Goal: Information Seeking & Learning: Learn about a topic

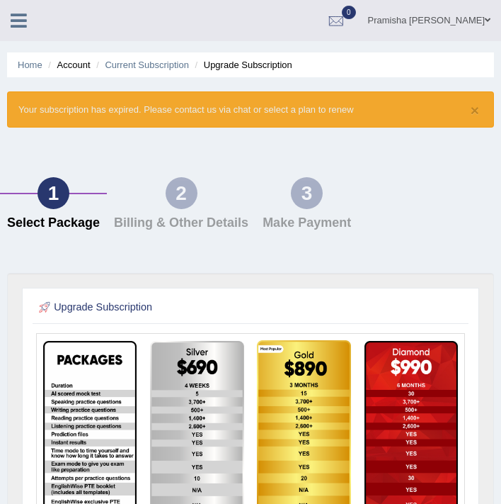
click at [476, 24] on link "Pramisha [PERSON_NAME]" at bounding box center [430, 18] width 144 height 37
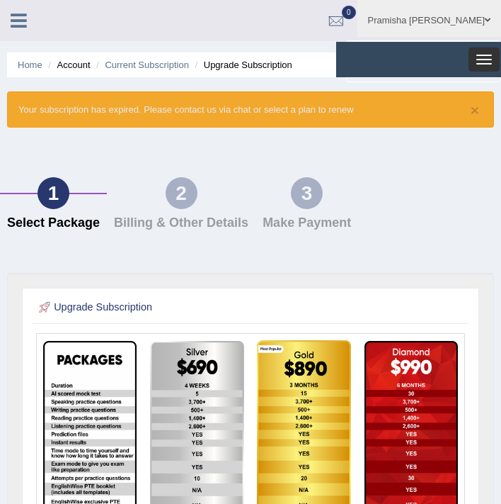
click at [485, 56] on button "Toggle navigation" at bounding box center [484, 59] width 31 height 24
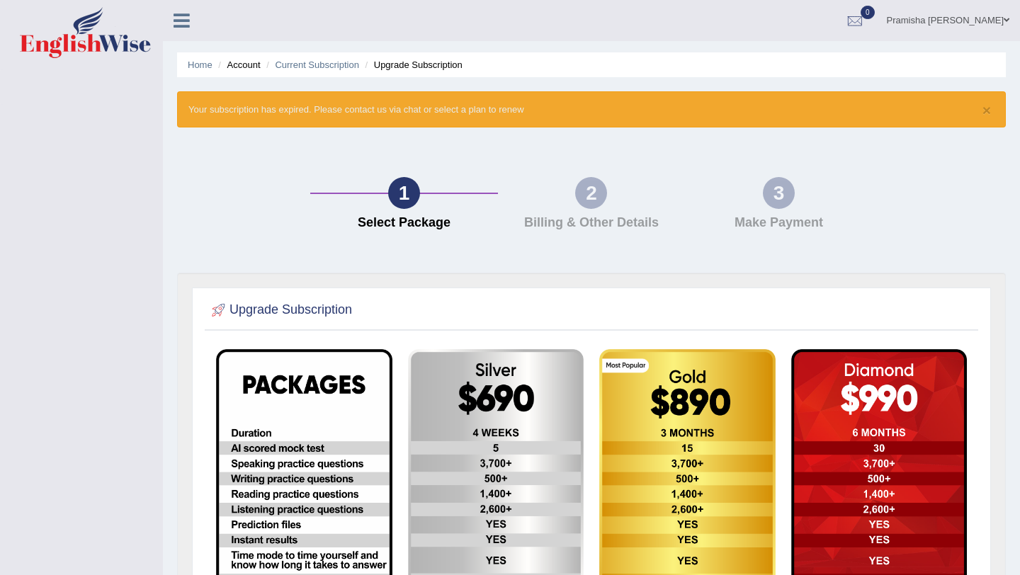
click at [501, 19] on link "Pramisha Khatri" at bounding box center [948, 18] width 144 height 37
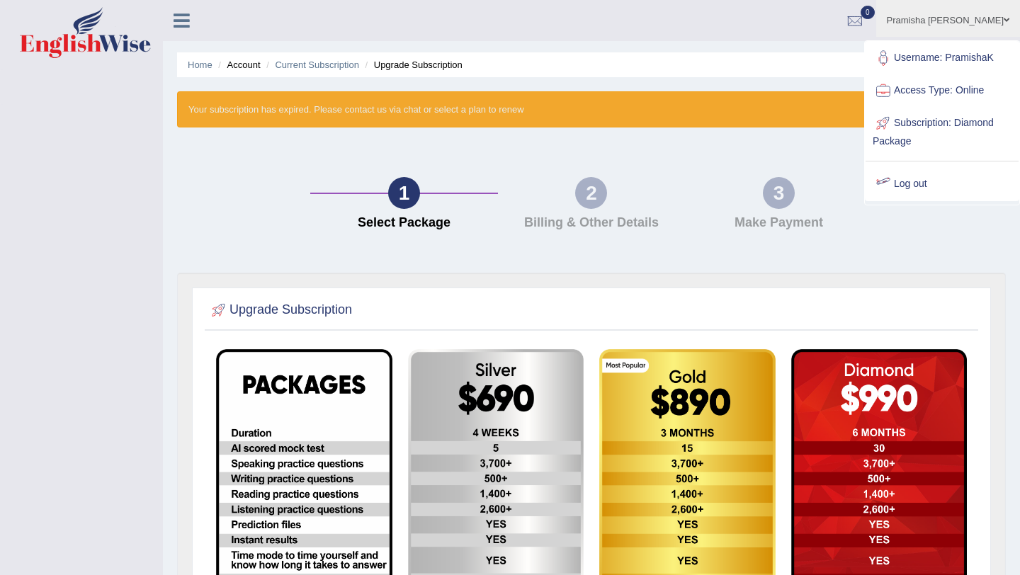
click at [501, 188] on link "Log out" at bounding box center [941, 184] width 153 height 33
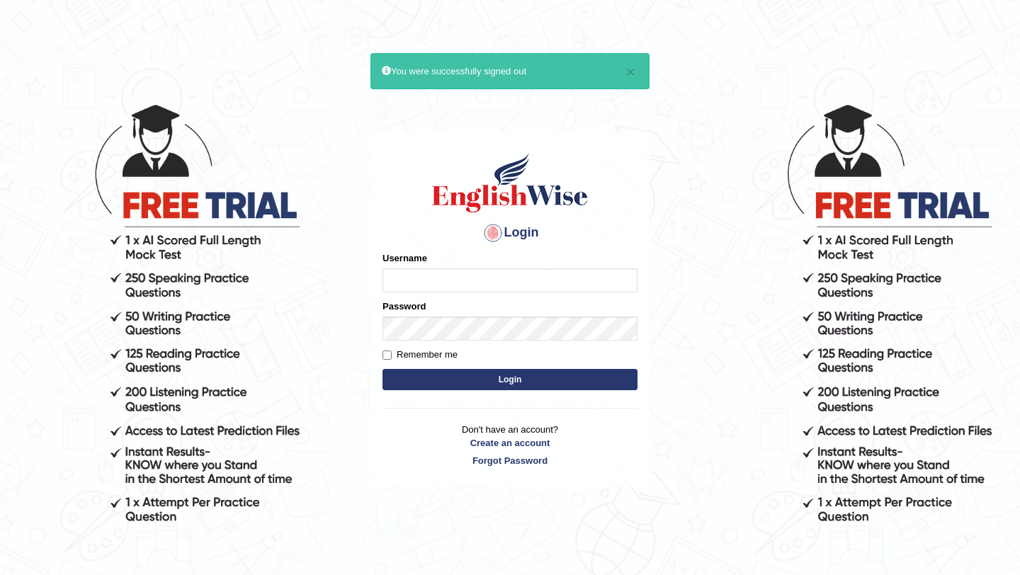
type input "PramishaK"
click at [458, 281] on input "PramishaK" at bounding box center [509, 280] width 255 height 24
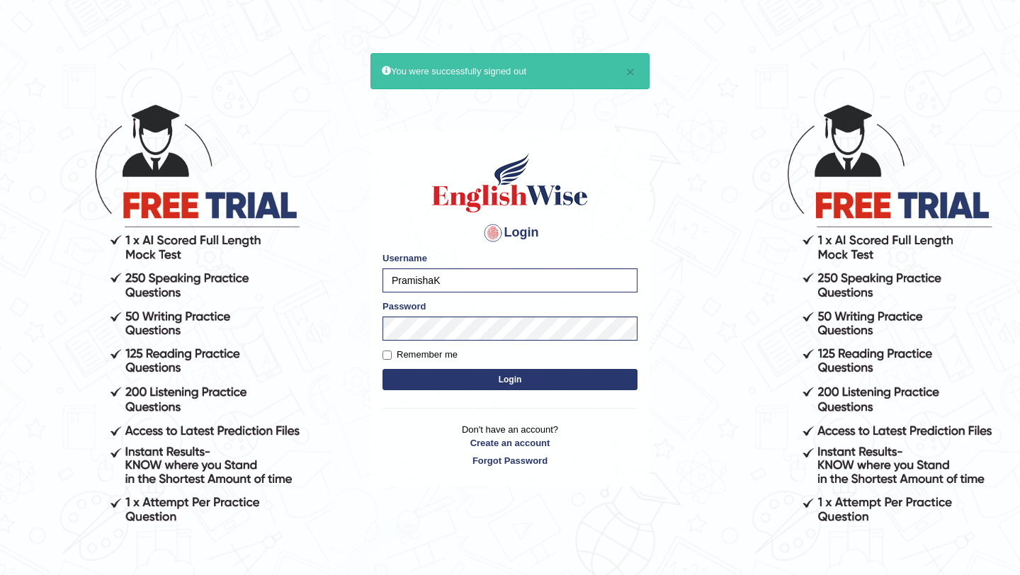
drag, startPoint x: 458, startPoint y: 281, endPoint x: 387, endPoint y: 282, distance: 71.5
click at [387, 281] on input "PramishaK" at bounding box center [509, 280] width 255 height 24
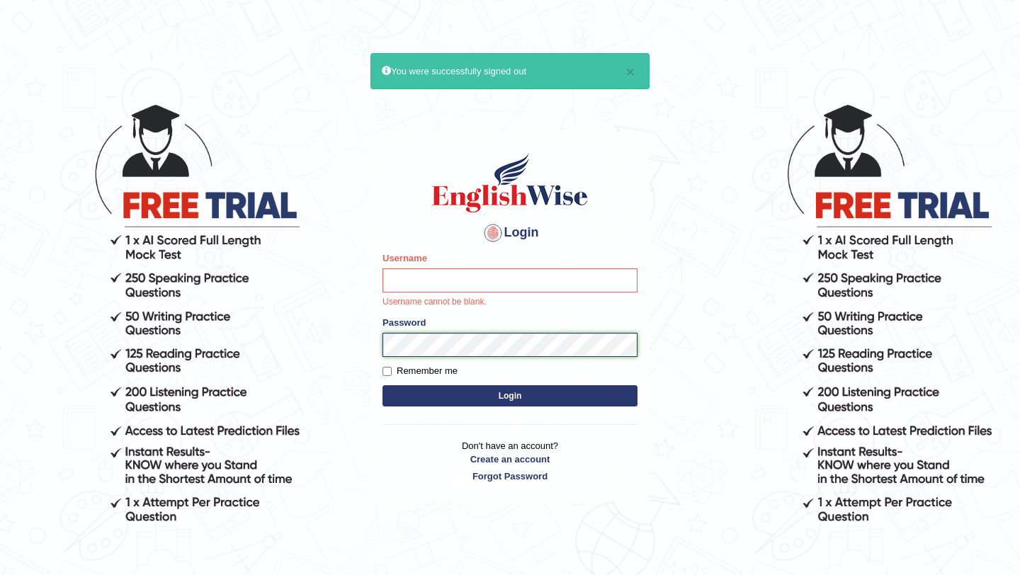
click at [376, 346] on div "Login Please fix the following errors: Username Username cannot be blank. Passw…" at bounding box center [509, 317] width 279 height 370
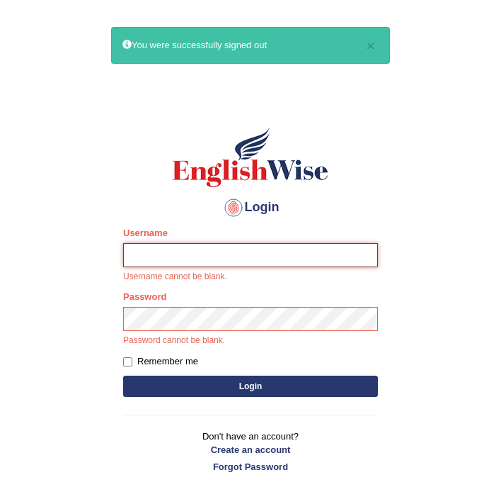
click at [226, 251] on input "Username" at bounding box center [250, 255] width 255 height 24
paste input "Zorbaenglish"
type input "Zorbaenglish"
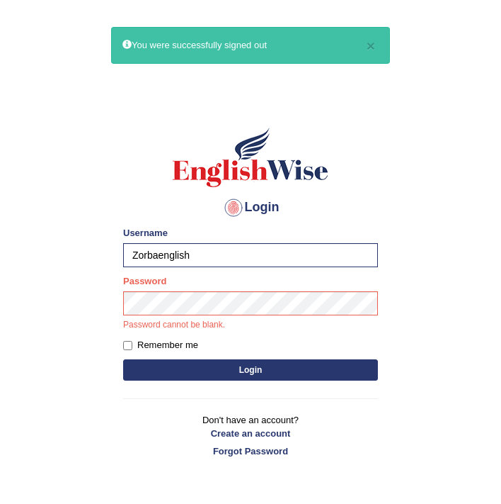
click at [123, 340] on label "Remember me" at bounding box center [160, 345] width 75 height 14
click at [123, 341] on input "Remember me" at bounding box center [127, 345] width 9 height 9
checkbox input "true"
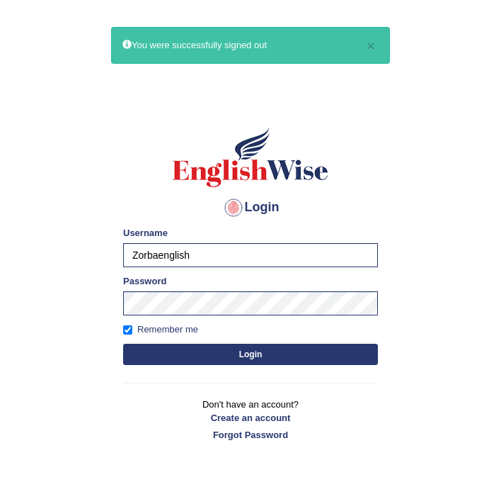
click at [176, 355] on button "Login" at bounding box center [250, 353] width 255 height 21
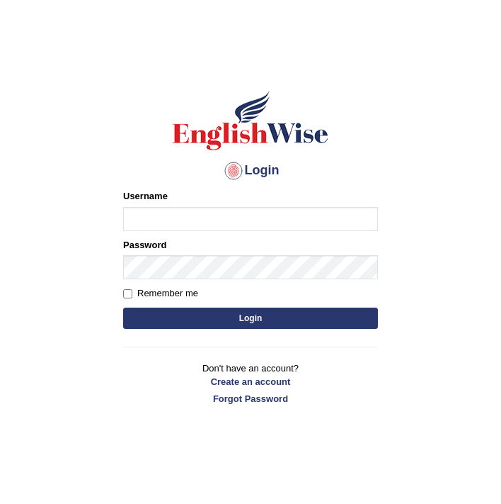
type input "PramishaK"
click at [229, 220] on input "PramishaK" at bounding box center [250, 219] width 255 height 24
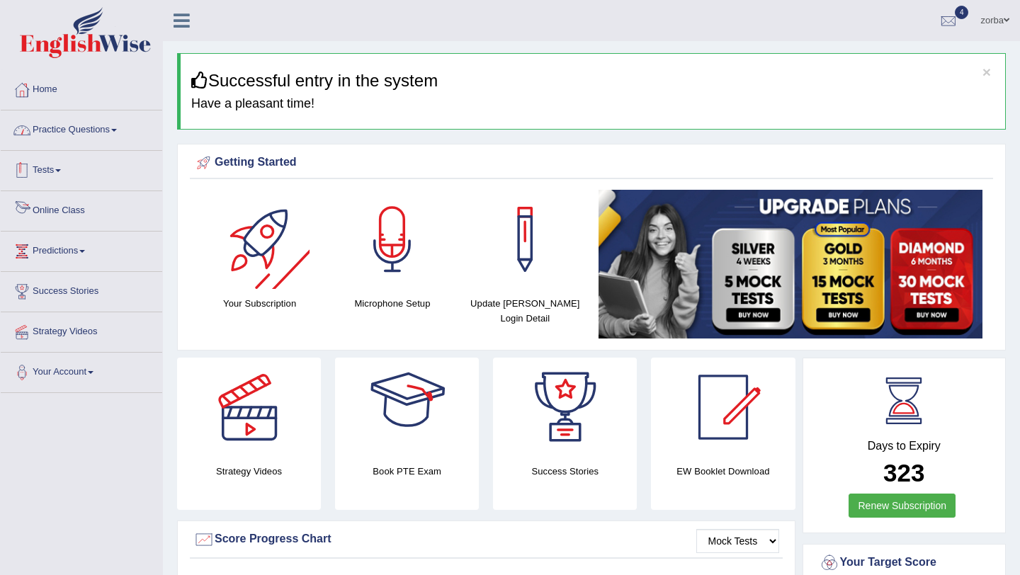
click at [52, 131] on link "Practice Questions" at bounding box center [81, 127] width 161 height 35
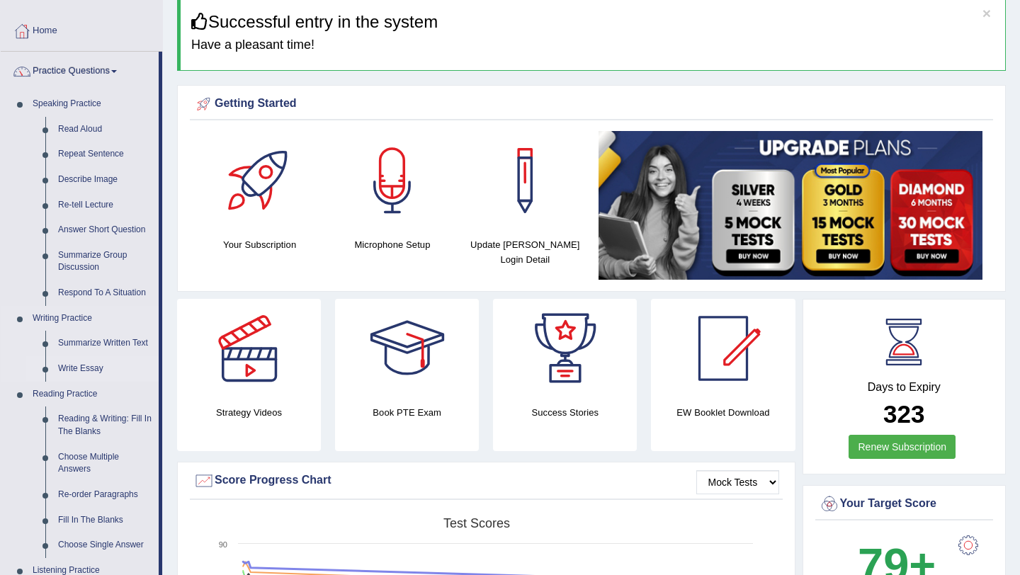
scroll to position [138, 0]
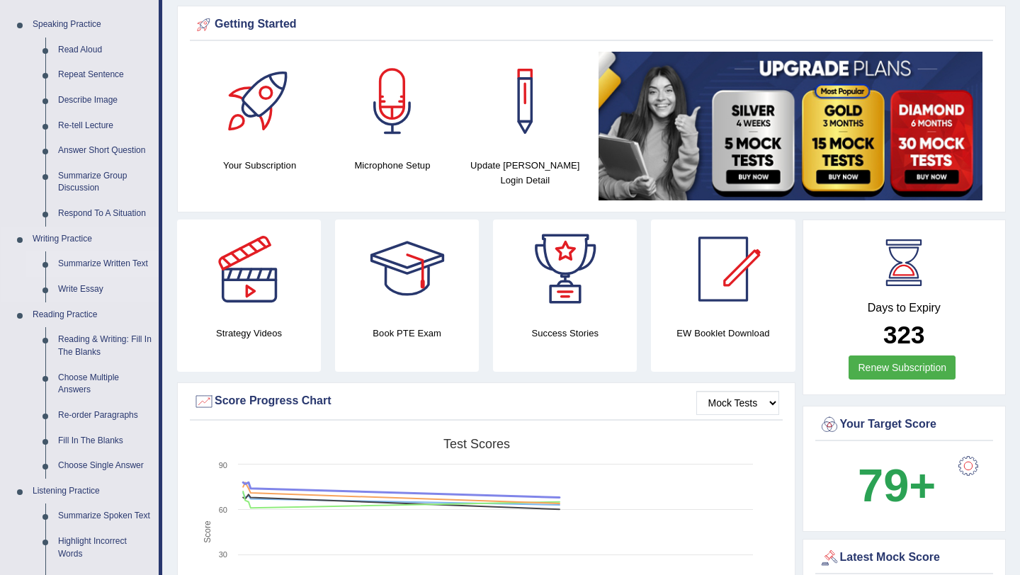
click at [103, 261] on link "Summarize Written Text" at bounding box center [105, 263] width 107 height 25
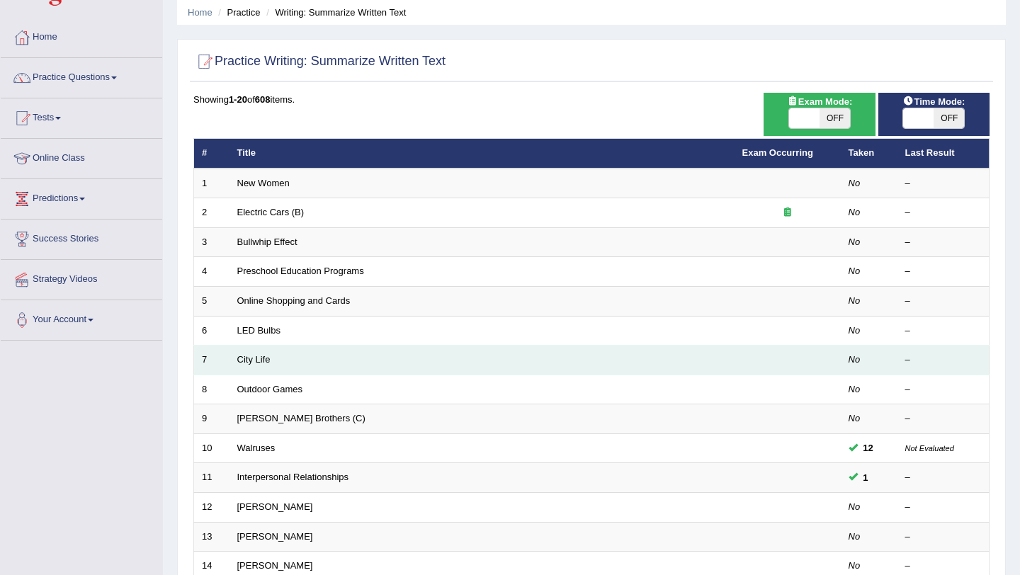
scroll to position [57, 0]
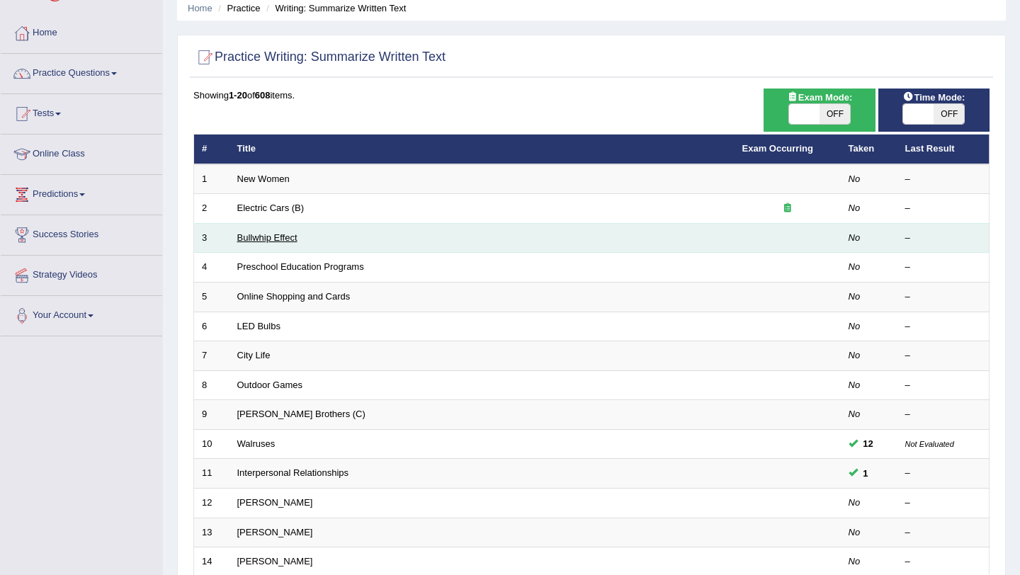
click at [283, 239] on link "Bullwhip Effect" at bounding box center [267, 237] width 60 height 11
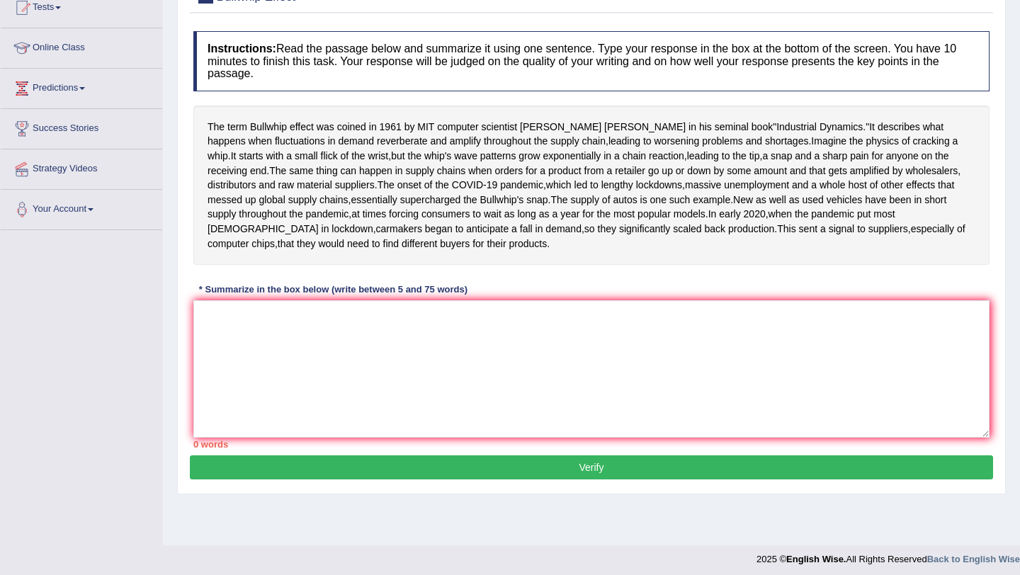
scroll to position [166, 0]
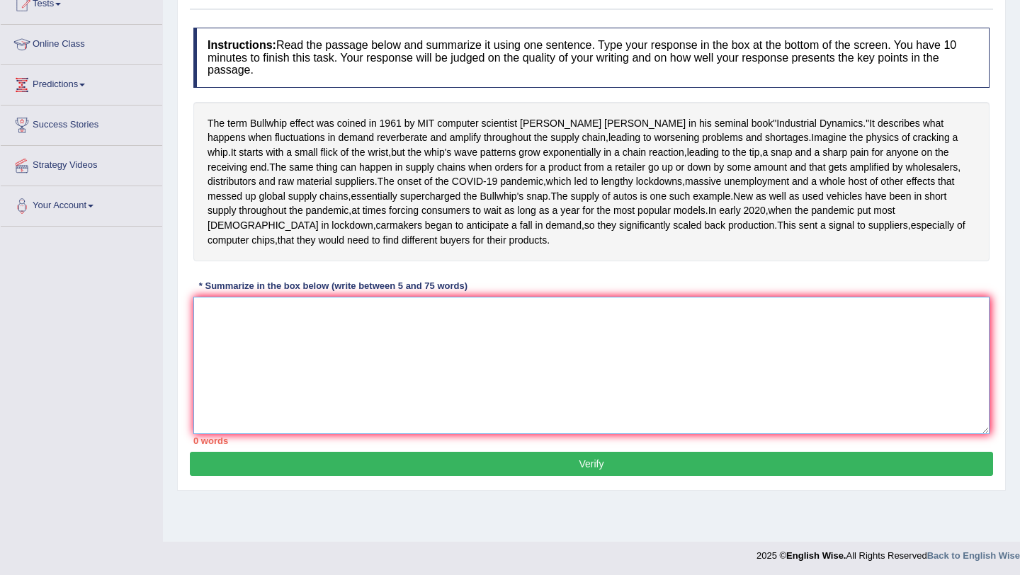
click at [305, 414] on textarea at bounding box center [591, 365] width 796 height 137
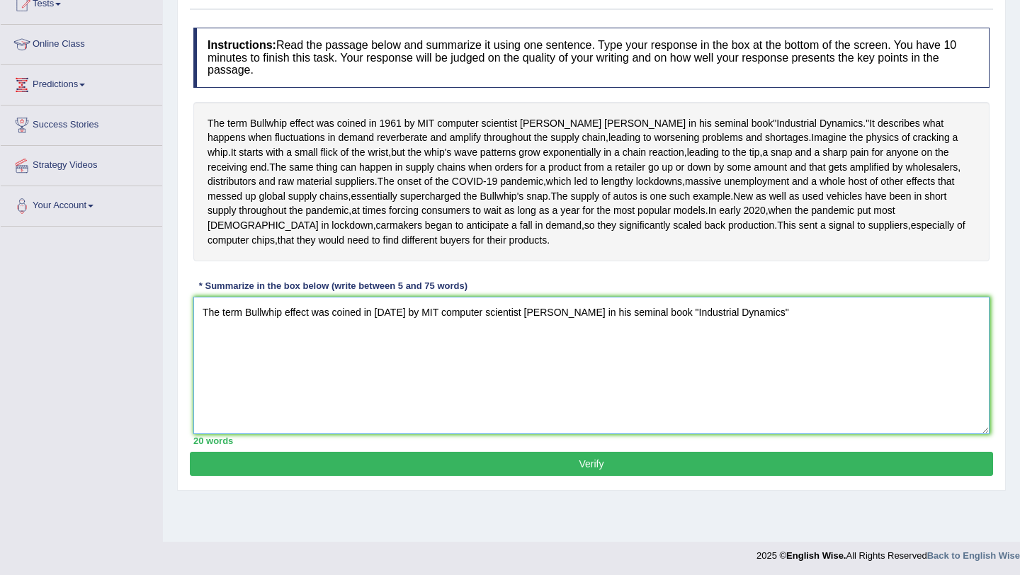
click at [674, 371] on textarea "The term Bullwhip effect was coined in 1961 by MIT computer scientist Jay Forre…" at bounding box center [591, 365] width 796 height 137
click at [671, 370] on textarea "The term Bullwhip effect was coined in 1961 by MIT computer scientist Jay Forre…" at bounding box center [591, 365] width 796 height 137
click at [761, 373] on textarea "The term Bullwhip effect was coined in 1961 by MIT computer scientist Jay Forre…" at bounding box center [591, 365] width 796 height 137
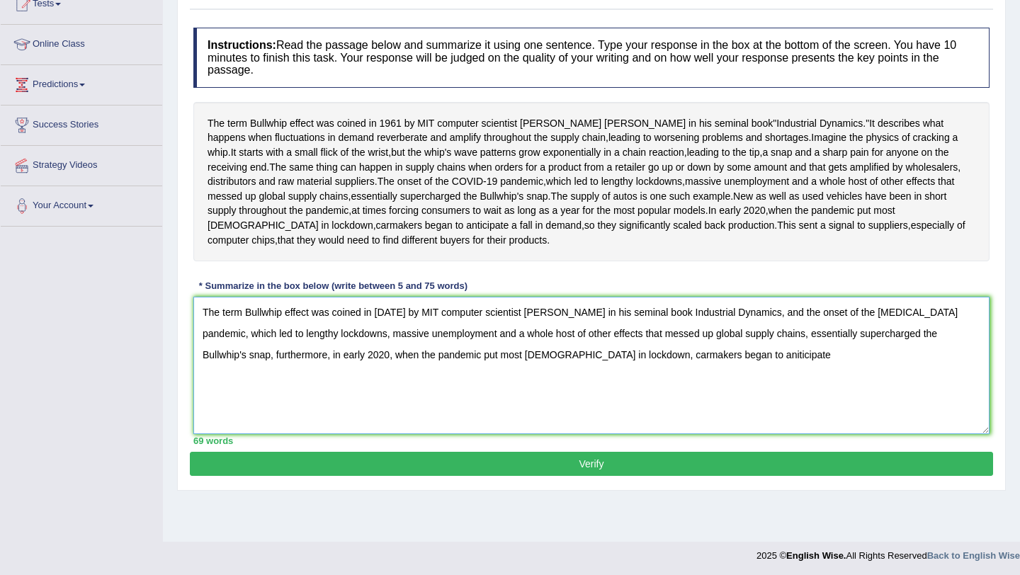
click at [666, 413] on textarea "The term Bullwhip effect was coined in 1961 by MIT computer scientist Jay Forre…" at bounding box center [591, 365] width 796 height 137
click at [701, 413] on textarea "The term Bullwhip effect was coined in 1961 by MIT computer scientist Jay Forre…" at bounding box center [591, 365] width 796 height 137
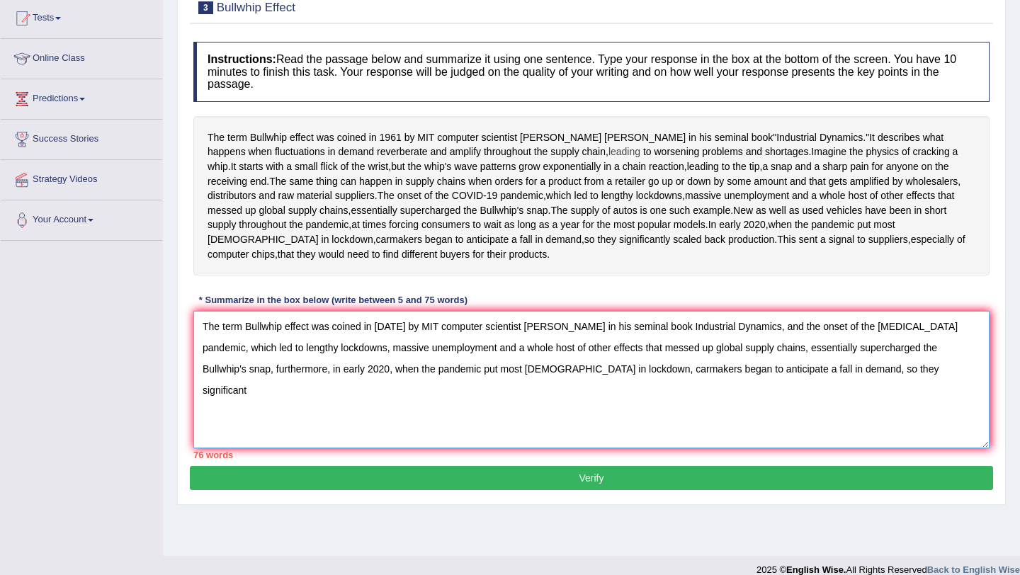
scroll to position [187, 0]
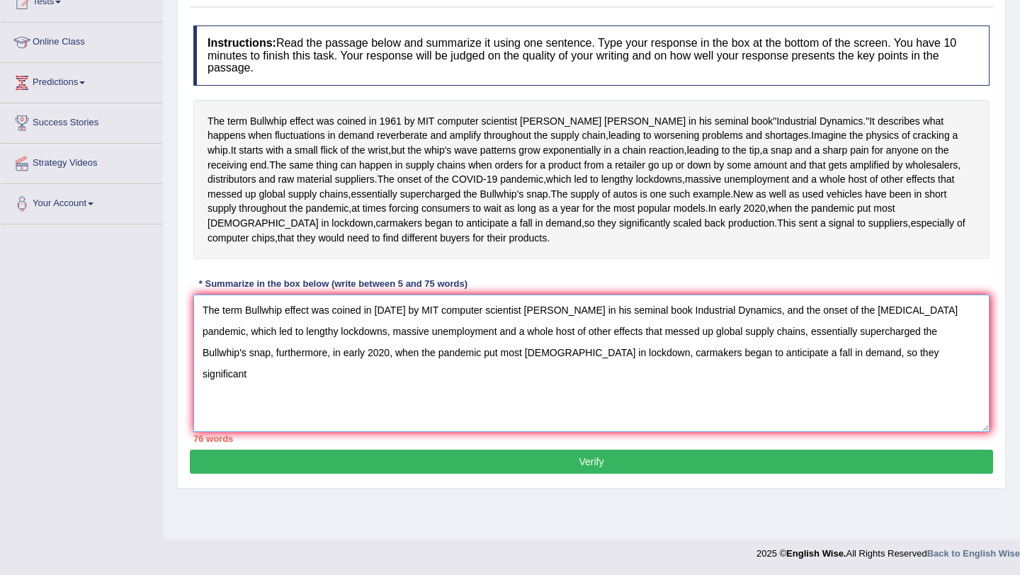
click at [860, 409] on textarea "The term Bullwhip effect was coined in 1961 by MIT computer scientist Jay Forre…" at bounding box center [591, 363] width 796 height 137
drag, startPoint x: 780, startPoint y: 348, endPoint x: 935, endPoint y: 377, distance: 157.1
click at [935, 377] on textarea "The term Bullwhip effect was coined in 1961 by MIT computer scientist Jay Forre…" at bounding box center [591, 363] width 796 height 137
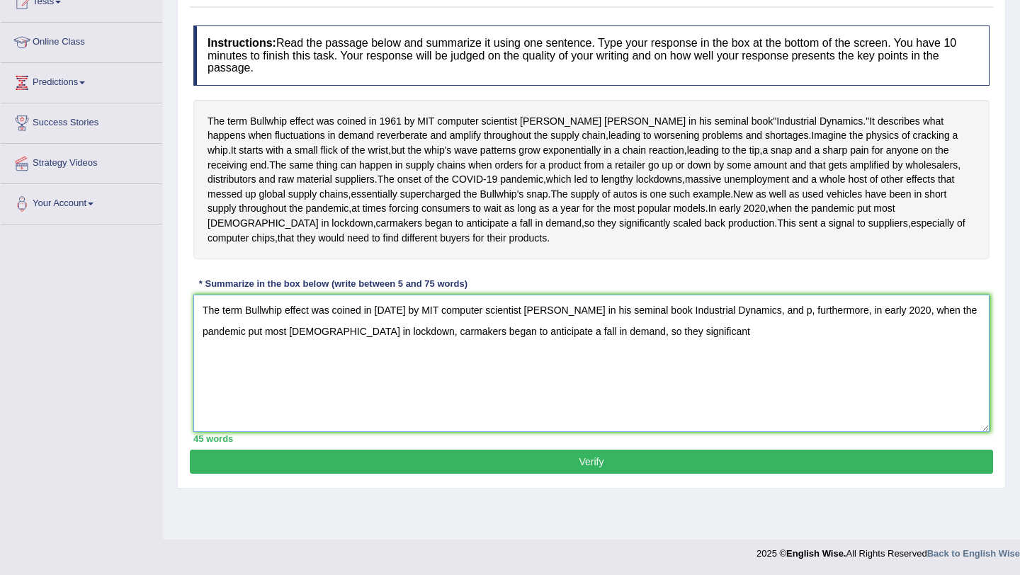
click at [784, 348] on textarea "The term Bullwhip effect was coined in 1961 by MIT computer scientist Jay Forre…" at bounding box center [591, 363] width 796 height 137
click at [838, 352] on textarea "The term Bullwhip effect was coined in 1961 by MIT computer scientist Jay Forre…" at bounding box center [591, 363] width 796 height 137
click at [721, 378] on textarea "The term Bullwhip effect was coined in 1961 by MIT computer scientist Jay Forre…" at bounding box center [591, 363] width 796 height 137
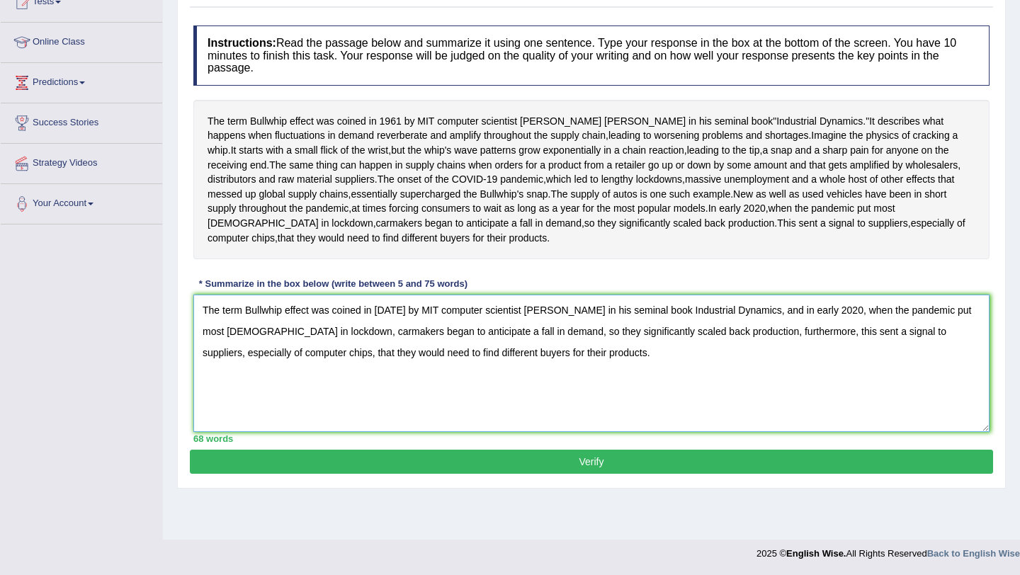
drag, startPoint x: 841, startPoint y: 348, endPoint x: 394, endPoint y: 351, distance: 447.6
click at [394, 351] on textarea "The term Bullwhip effect was coined in 1961 by MIT computer scientist Jay Forre…" at bounding box center [591, 363] width 796 height 137
click at [422, 350] on textarea "The term Bullwhip effect was coined in 1961 by MIT computer scientist Jay Forre…" at bounding box center [591, 363] width 796 height 137
click at [631, 381] on textarea "The term Bullwhip effect was coined in 1961 by MIT computer scientist Jay Forre…" at bounding box center [591, 363] width 796 height 137
click at [813, 374] on textarea "The term Bullwhip effect was coined in 1961 by MIT computer scientist Jay Forre…" at bounding box center [591, 363] width 796 height 137
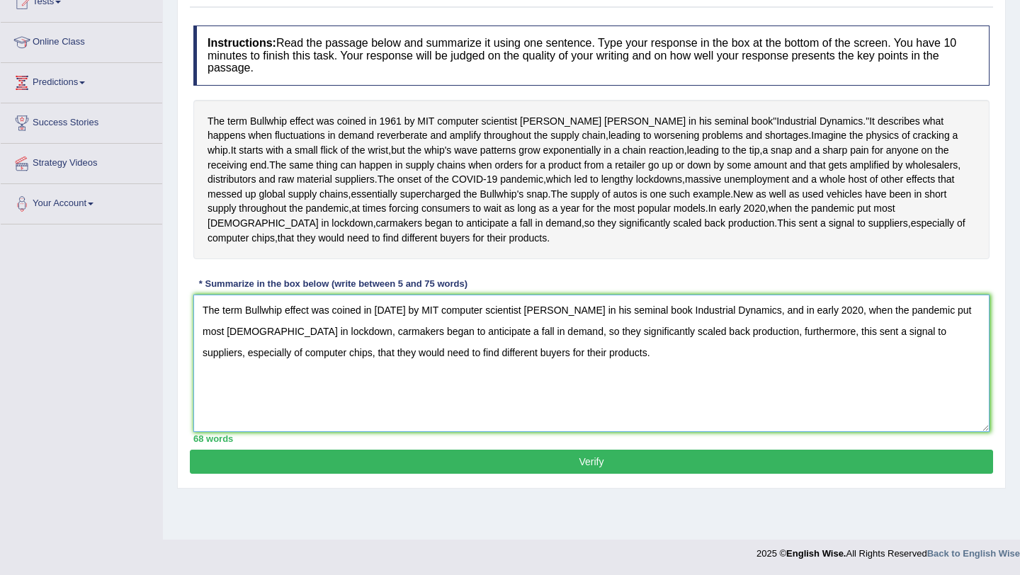
click at [846, 351] on textarea "The term Bullwhip effect was coined in 1961 by MIT computer scientist Jay Forre…" at bounding box center [591, 363] width 796 height 137
click at [844, 351] on textarea "The term Bullwhip effect was coined in 1961 by MIT computer scientist Jay Forre…" at bounding box center [591, 363] width 796 height 137
type textarea "The term Bullwhip effect was coined in 1961 by MIT computer scientist Jay Forre…"
click at [510, 474] on button "Verify" at bounding box center [591, 462] width 803 height 24
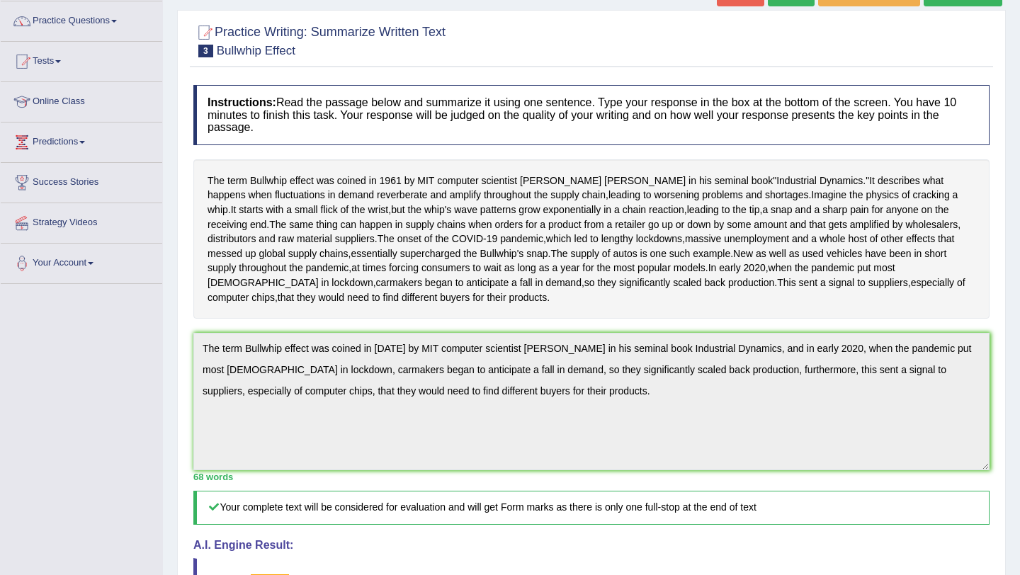
scroll to position [0, 0]
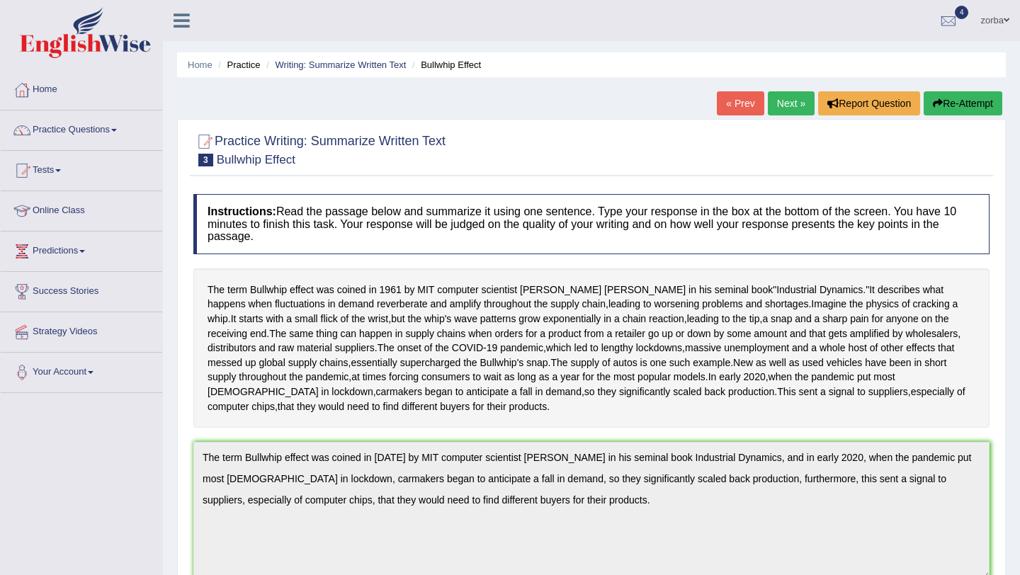
click at [778, 96] on link "Next »" at bounding box center [791, 103] width 47 height 24
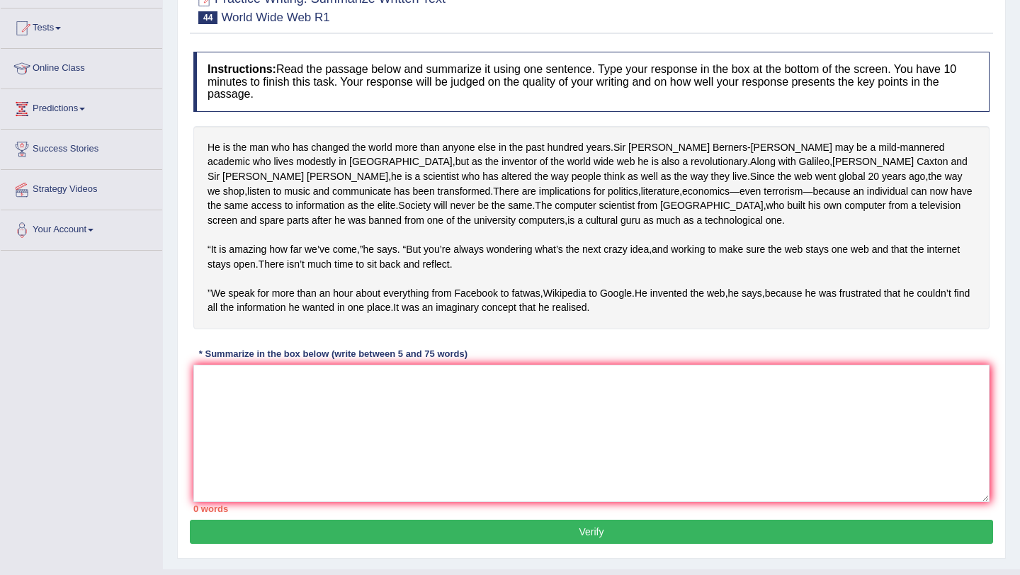
scroll to position [144, 0]
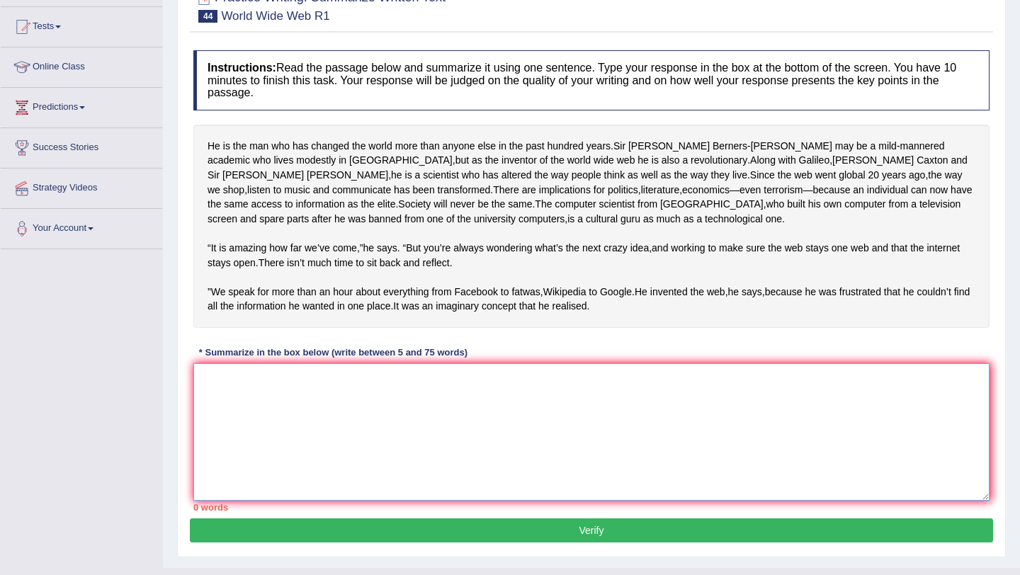
click at [328, 411] on textarea at bounding box center [591, 431] width 796 height 137
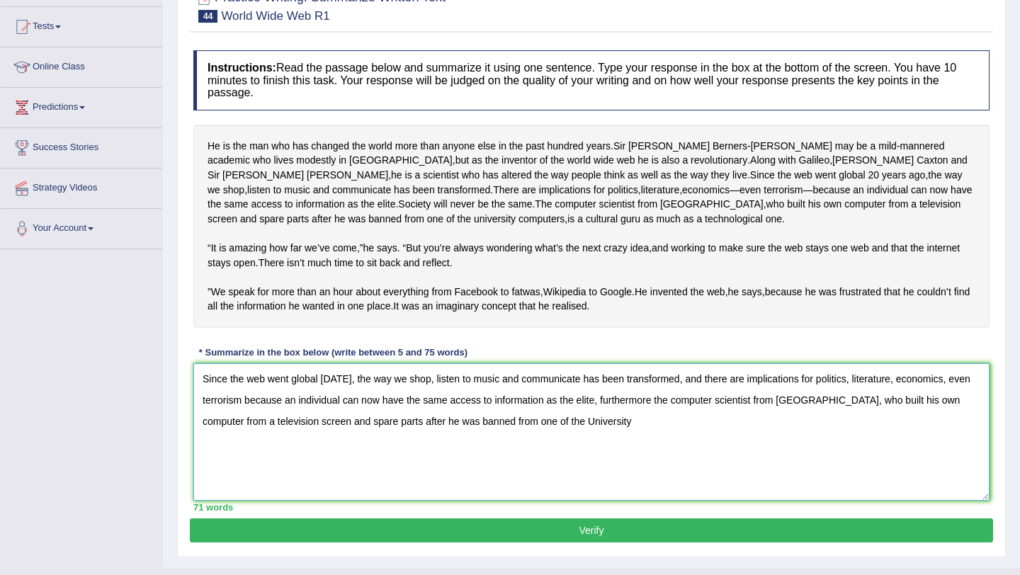
click at [501, 462] on textarea "Since the web went global twenty years ago, the way we shop, listen to music an…" at bounding box center [591, 431] width 796 height 137
click at [501, 461] on textarea "Since the web went global twenty years ago, the way we shop, listen to music an…" at bounding box center [591, 431] width 796 height 137
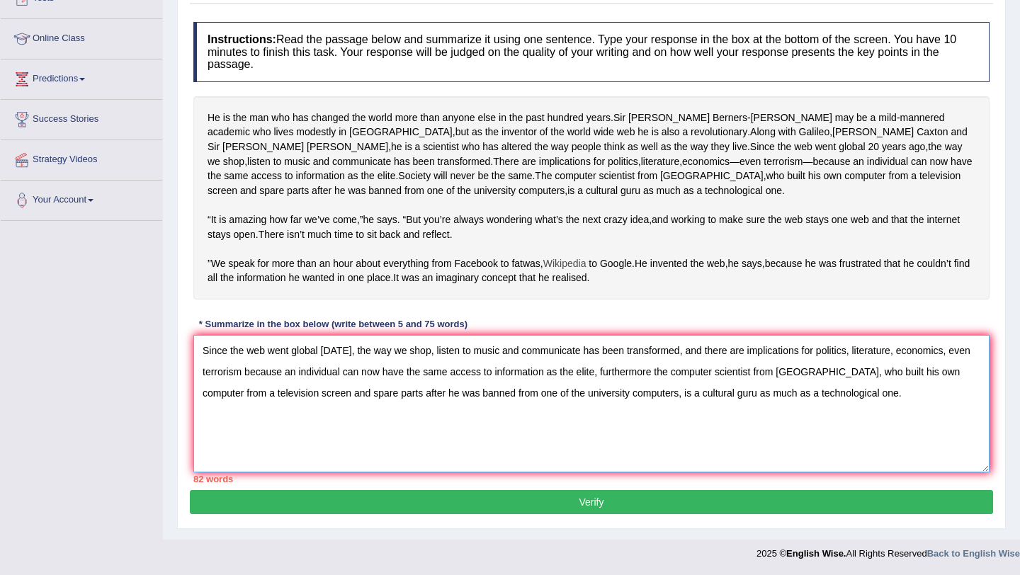
scroll to position [179, 0]
drag, startPoint x: 677, startPoint y: 410, endPoint x: 659, endPoint y: 412, distance: 18.5
click at [501, 412] on textarea "Since the web went global twenty years ago, the way we shop, listen to music an…" at bounding box center [591, 403] width 796 height 137
click at [501, 410] on textarea "Since the web went global twenty years ago, the way we shop, listen to music an…" at bounding box center [591, 403] width 796 height 137
click at [501, 409] on textarea "Since the web went global twenty years ago, the way we shop, listen to music an…" at bounding box center [591, 403] width 796 height 137
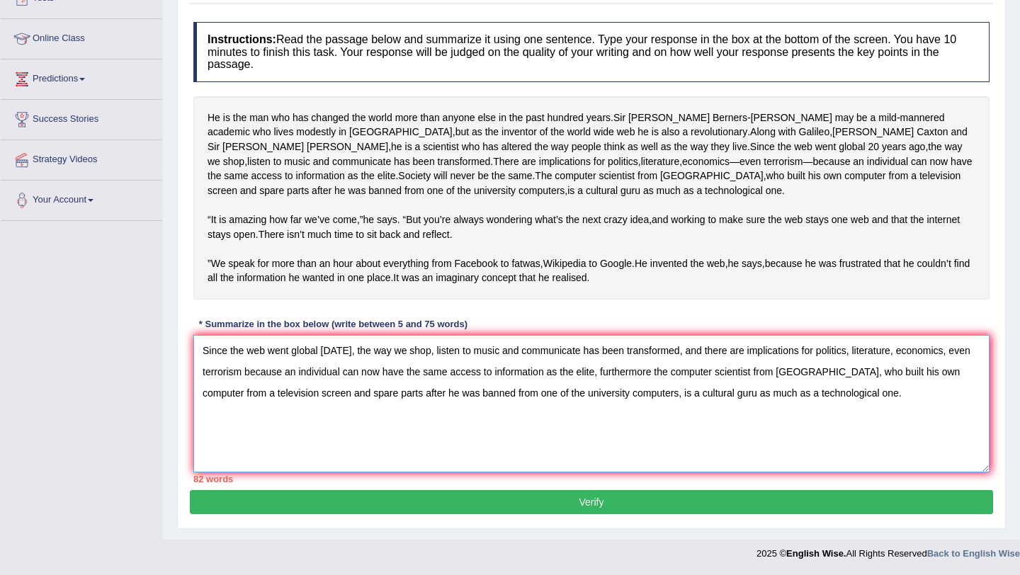
drag, startPoint x: 676, startPoint y: 409, endPoint x: 416, endPoint y: 409, distance: 259.2
click at [416, 409] on textarea "Since the web went global twenty years ago, the way we shop, listen to music an…" at bounding box center [591, 403] width 796 height 137
click at [501, 407] on textarea "Since the web went global twenty years ago, the way we shop, listen to music an…" at bounding box center [591, 403] width 796 height 137
click at [501, 390] on textarea "Since the web went global twenty years ago, the way we shop, listen to music an…" at bounding box center [591, 403] width 796 height 137
drag, startPoint x: 758, startPoint y: 387, endPoint x: 778, endPoint y: 393, distance: 20.6
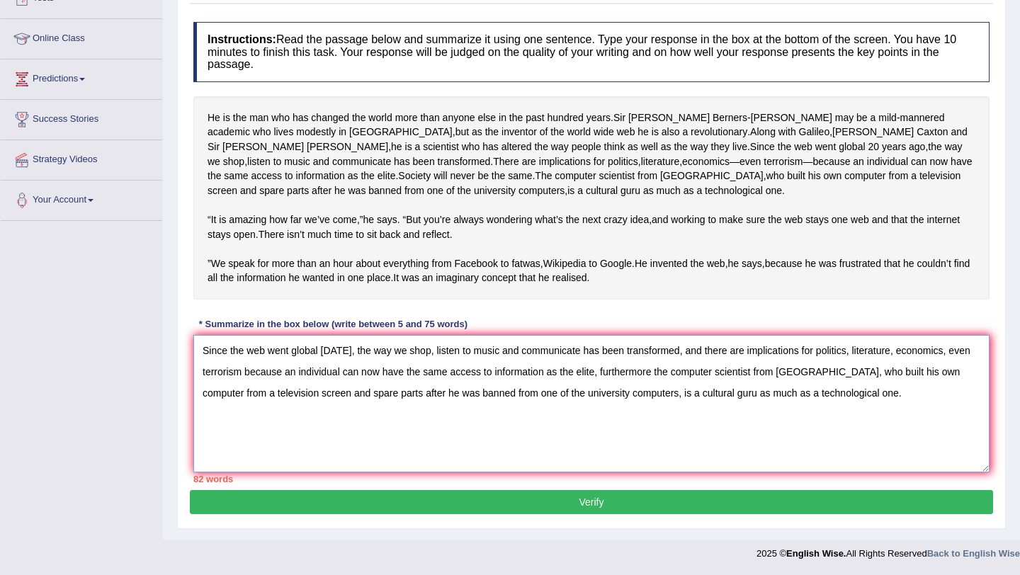
click at [501, 393] on textarea "Since the web went global twenty years ago, the way we shop, listen to music an…" at bounding box center [591, 403] width 796 height 137
click at [501, 397] on textarea "Since the web went global twenty years ago, the way we shop, listen to music an…" at bounding box center [591, 403] width 796 height 137
drag, startPoint x: 755, startPoint y: 386, endPoint x: 678, endPoint y: 404, distance: 79.4
click at [501, 404] on textarea "Since the web went global twenty years ago, the way we shop, listen to music an…" at bounding box center [591, 403] width 796 height 137
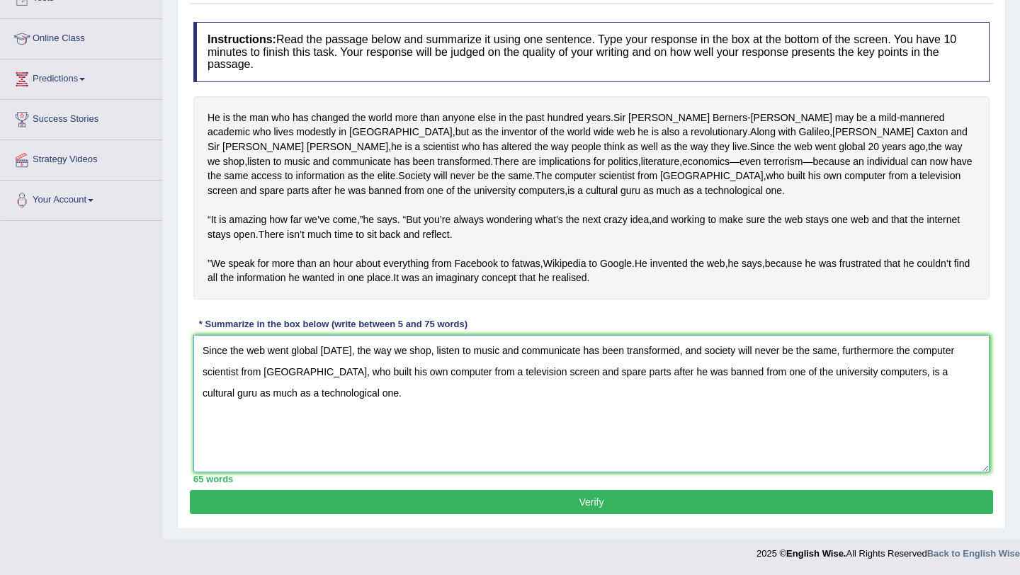
click at [501, 438] on textarea "Since the web went global twenty years ago, the way we shop, listen to music an…" at bounding box center [591, 403] width 796 height 137
click at [501, 386] on textarea "Since the web went global twenty years ago, the way we shop, listen to music an…" at bounding box center [591, 403] width 796 height 137
click at [501, 472] on textarea "Since the web went global twenty years ago, the way we shop, listen to music an…" at bounding box center [591, 403] width 796 height 137
type textarea "Since the web went global twenty years ago, the way we shop, listen to music an…"
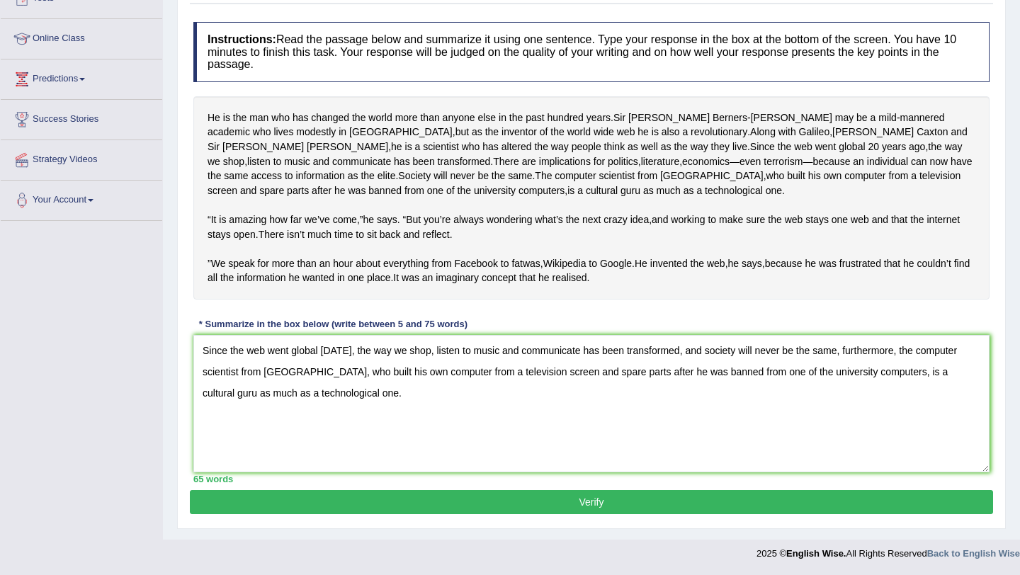
click at [487, 497] on button "Verify" at bounding box center [591, 502] width 803 height 24
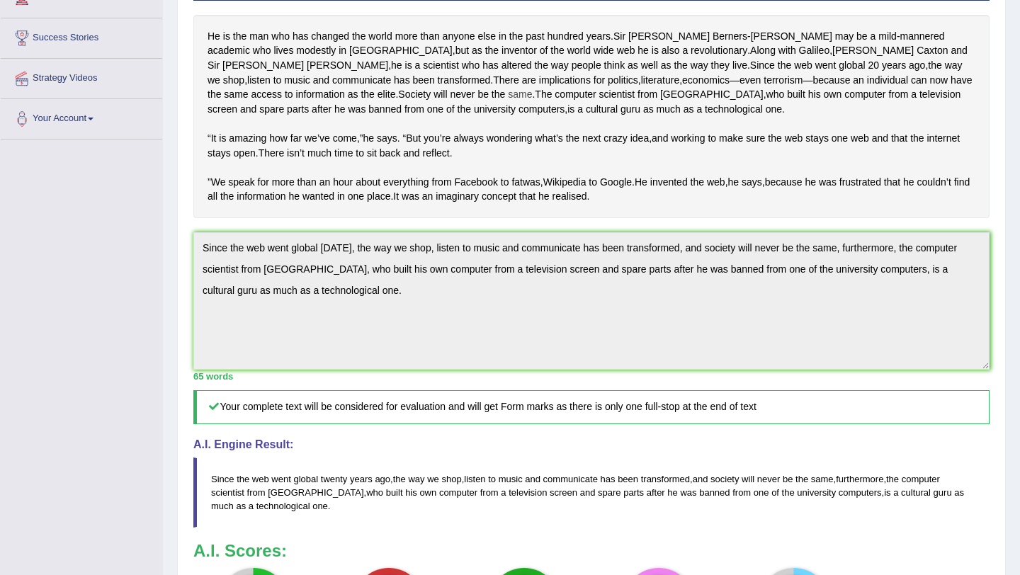
scroll to position [0, 0]
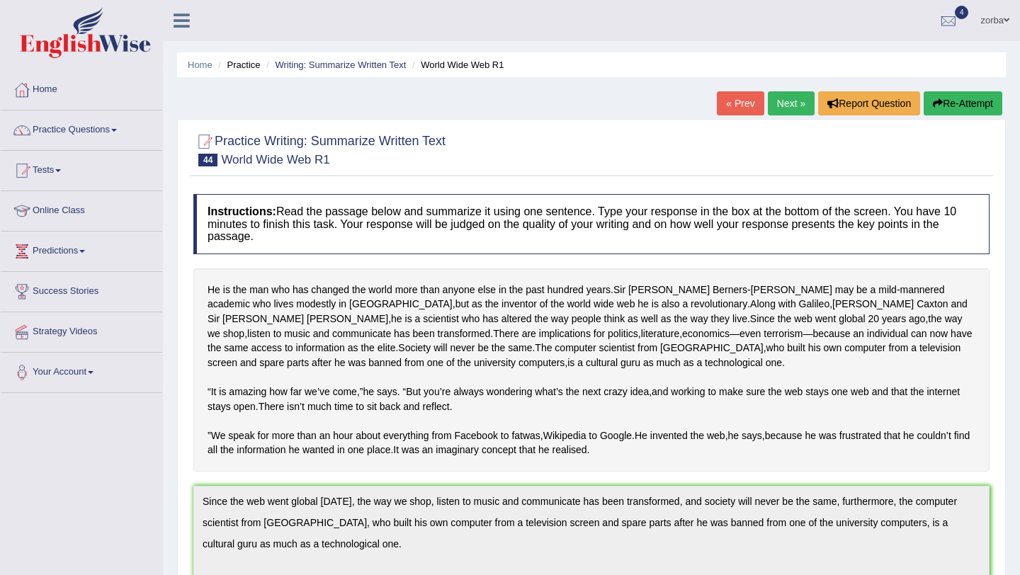
click at [501, 106] on link "Next »" at bounding box center [791, 103] width 47 height 24
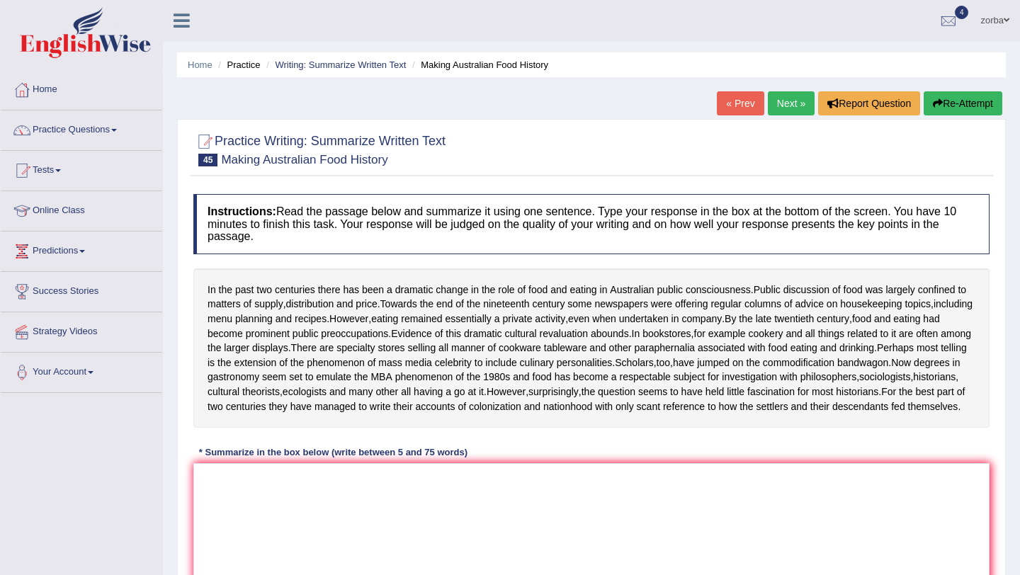
click at [61, 169] on span at bounding box center [58, 170] width 6 height 3
click at [780, 110] on link "Next »" at bounding box center [791, 103] width 47 height 24
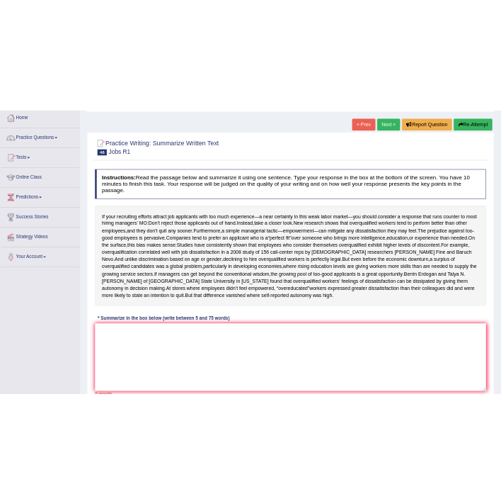
scroll to position [75, 0]
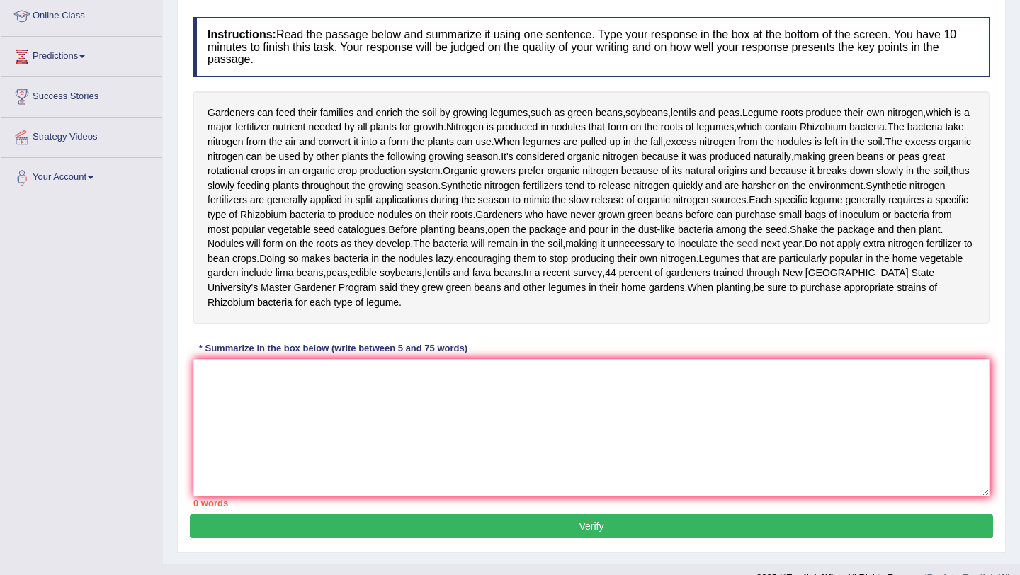
scroll to position [195, 0]
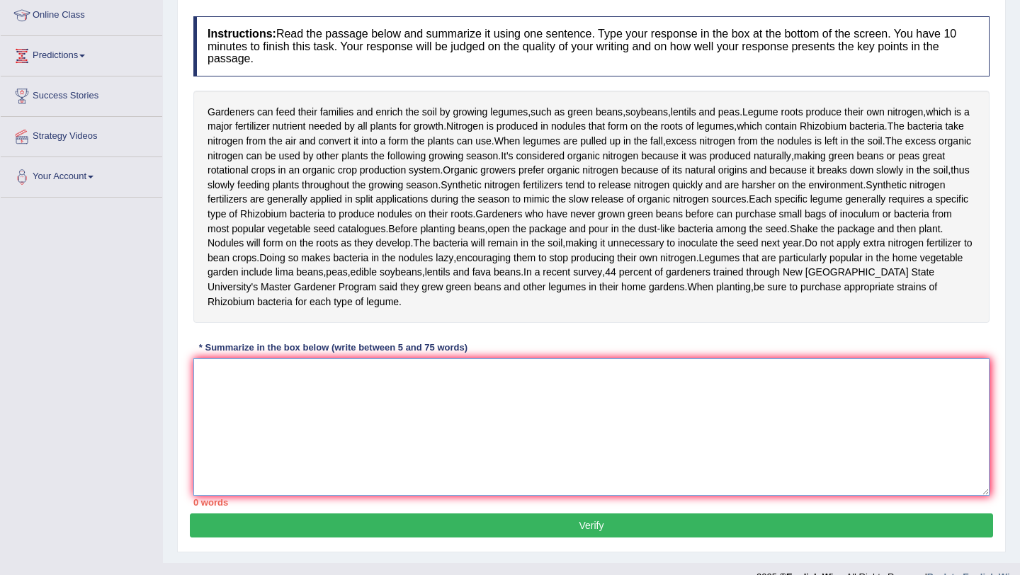
click at [501, 431] on textarea at bounding box center [591, 426] width 796 height 137
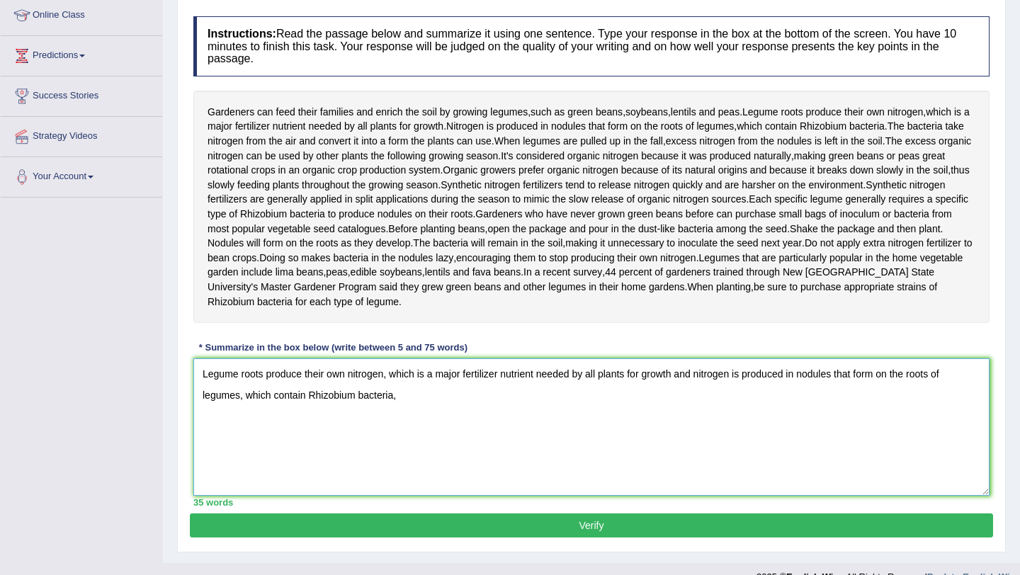
click at [501, 421] on textarea "Legume roots produce their own nitrogen, which is a major fertilizer nutrient n…" at bounding box center [591, 426] width 796 height 137
click at [501, 422] on textarea "Legume roots produce their own nitrogen, which is a major fertilizer nutrient n…" at bounding box center [591, 426] width 796 height 137
click at [501, 420] on textarea "Legume roots produce their own nitrogen, which is a major fertilizer nutrient n…" at bounding box center [591, 426] width 796 height 137
click at [501, 436] on textarea "Legume roots produce their own nitrogen, which is a major fertilizer nutrient n…" at bounding box center [591, 426] width 796 height 137
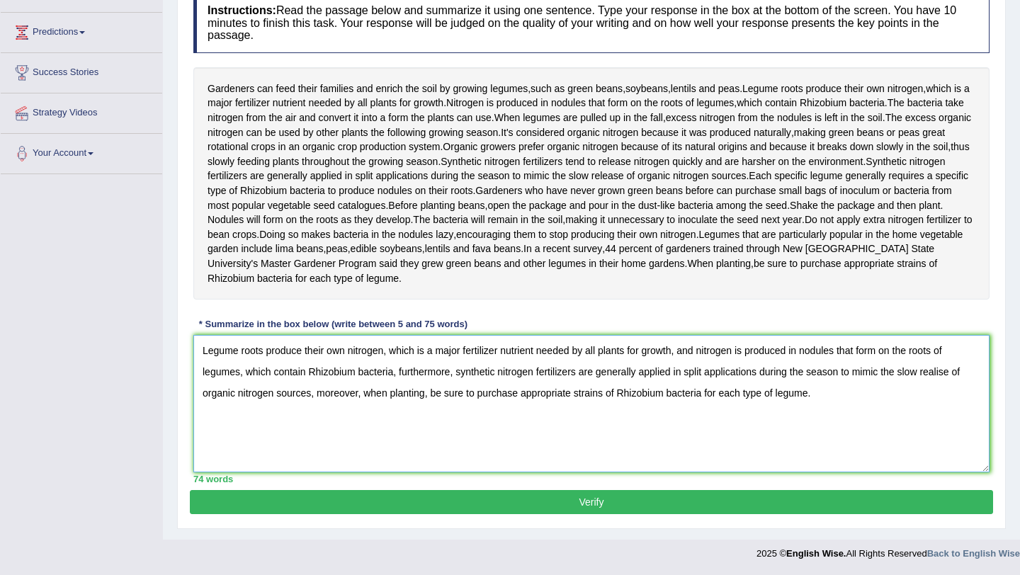
scroll to position [263, 0]
type textarea "Legume roots produce their own nitrogen, which is a major fertilizer nutrient n…"
click at [501, 503] on button "Verify" at bounding box center [591, 502] width 803 height 24
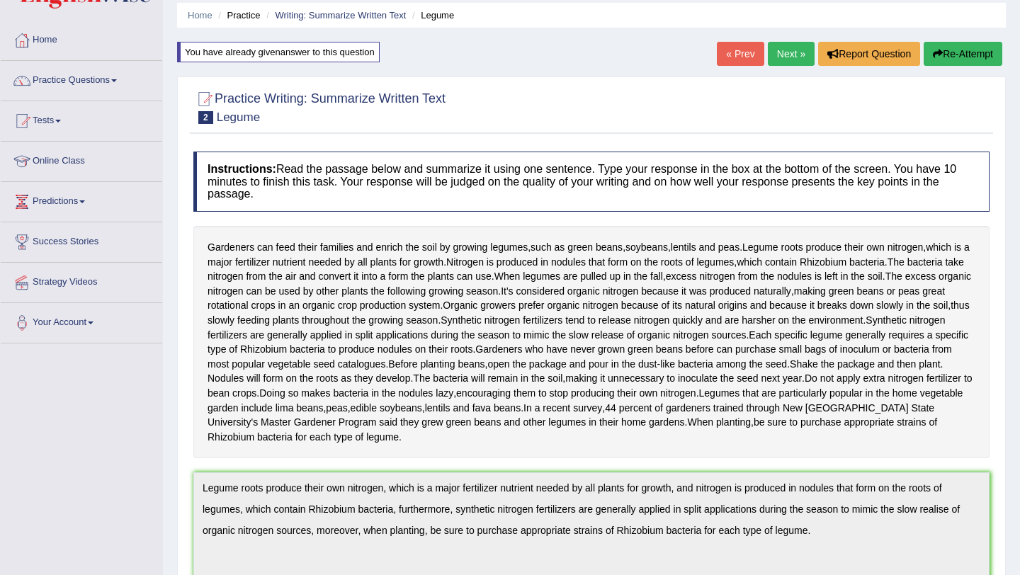
scroll to position [0, 0]
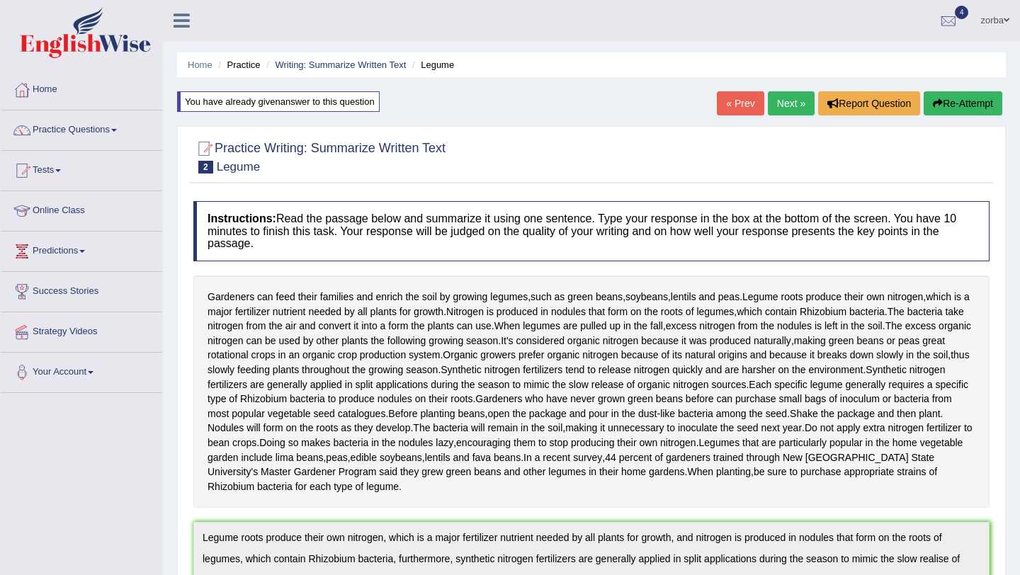
click at [501, 104] on button "Re-Attempt" at bounding box center [963, 103] width 79 height 24
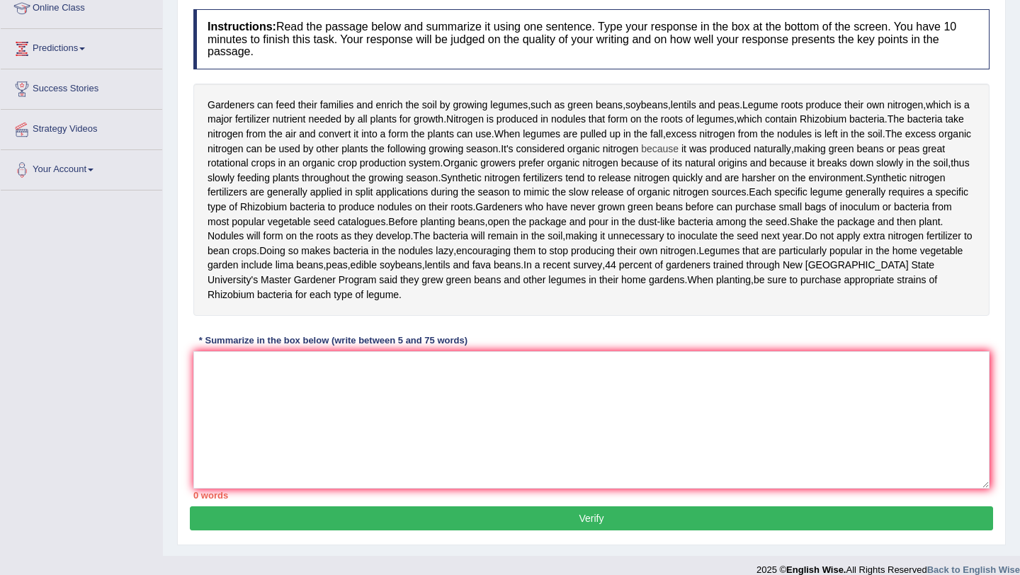
scroll to position [263, 0]
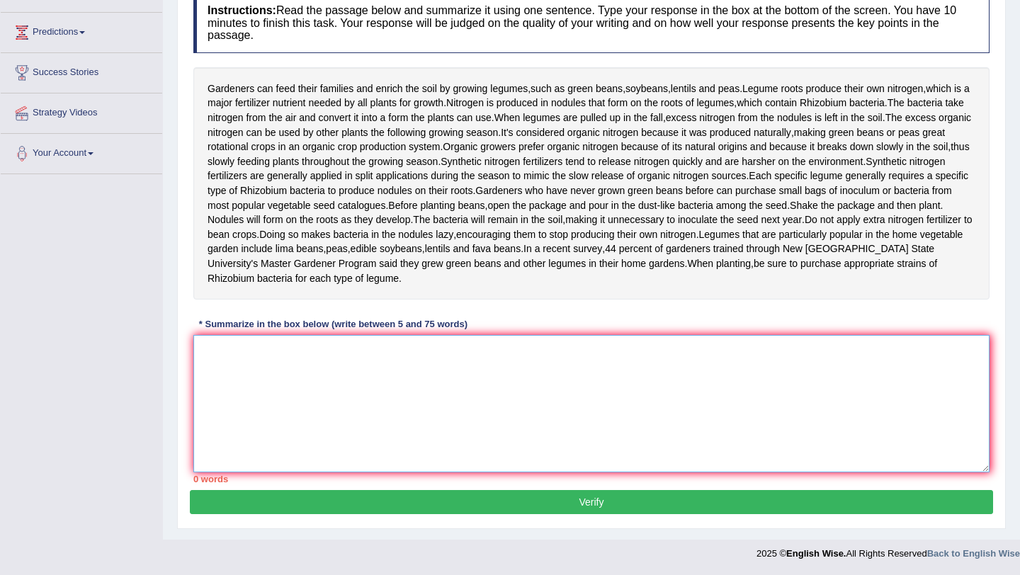
click at [678, 380] on textarea at bounding box center [591, 403] width 796 height 137
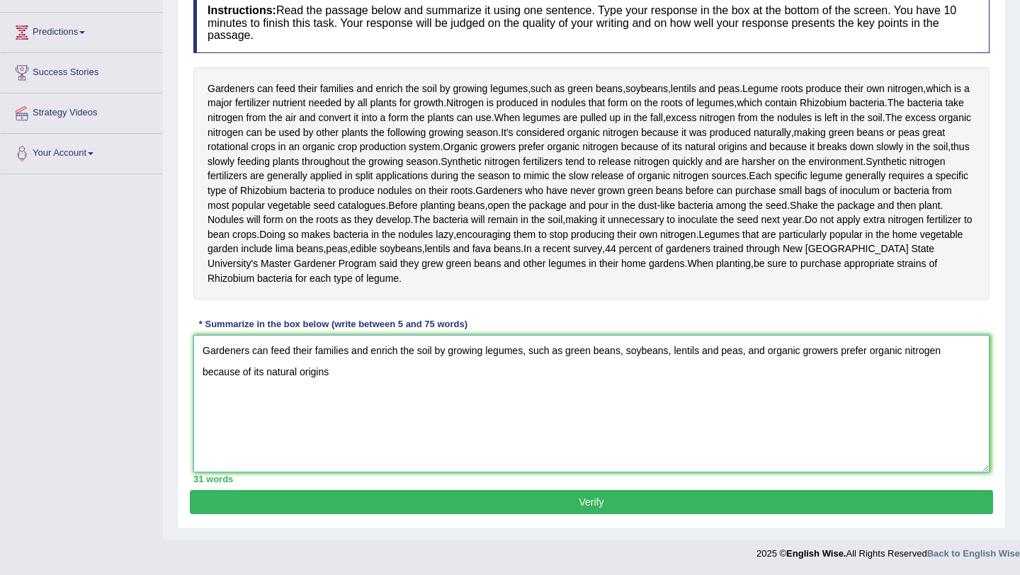
click at [768, 352] on textarea "Gardeners can feed their families and enrich the soil by growing legumes, such …" at bounding box center [591, 403] width 796 height 137
click at [508, 376] on textarea "Gardeners can feed their families and enrich the soil by growing legumes, such …" at bounding box center [591, 403] width 796 height 137
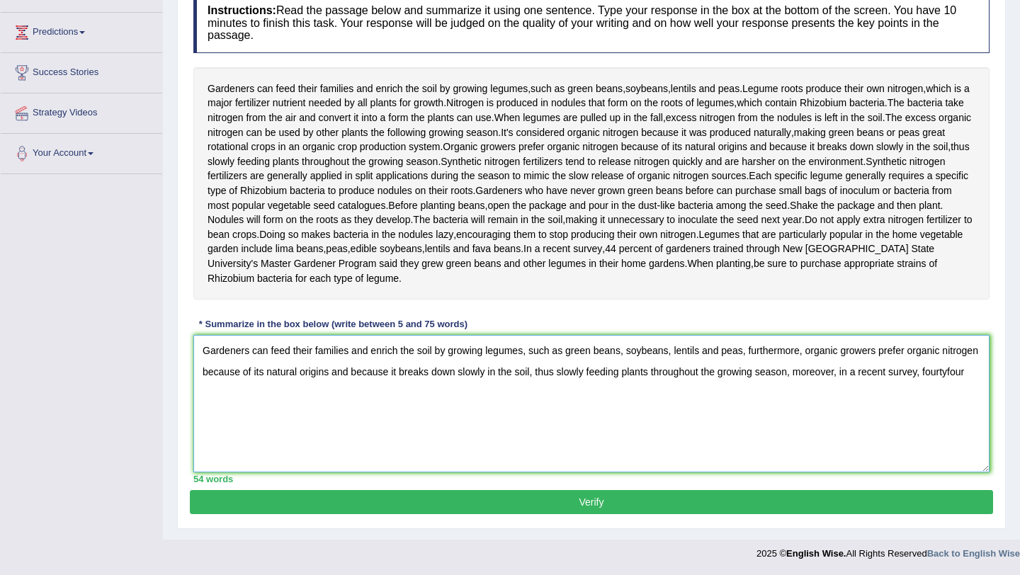
click at [219, 392] on textarea "Gardeners can feed their families and enrich the soil by growing legumes, such …" at bounding box center [591, 403] width 796 height 137
click at [222, 394] on textarea "Gardeners can feed their families and enrich the soil by growing legumes, such …" at bounding box center [591, 403] width 796 height 137
click at [245, 397] on textarea "Gardeners can feed their families and enrich the soil by growing legumes, such …" at bounding box center [591, 403] width 796 height 137
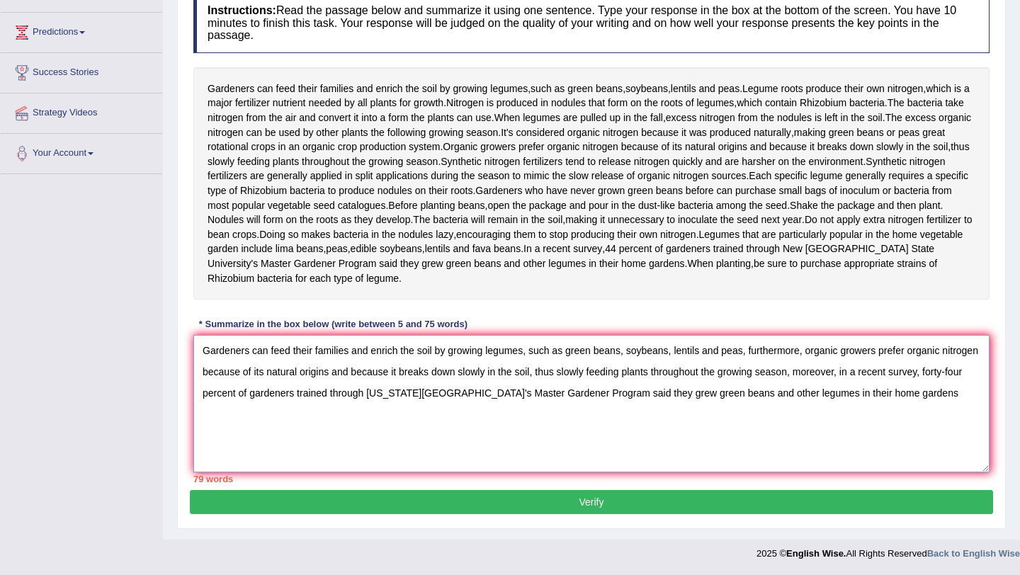
click at [496, 411] on textarea "Gardeners can feed their families and enrich the soil by growing legumes, such …" at bounding box center [591, 403] width 796 height 137
drag, startPoint x: 882, startPoint y: 371, endPoint x: 987, endPoint y: 403, distance: 108.9
click at [987, 403] on textarea "Gardeners can feed their families and enrich the soil by growing legumes, such …" at bounding box center [591, 403] width 796 height 137
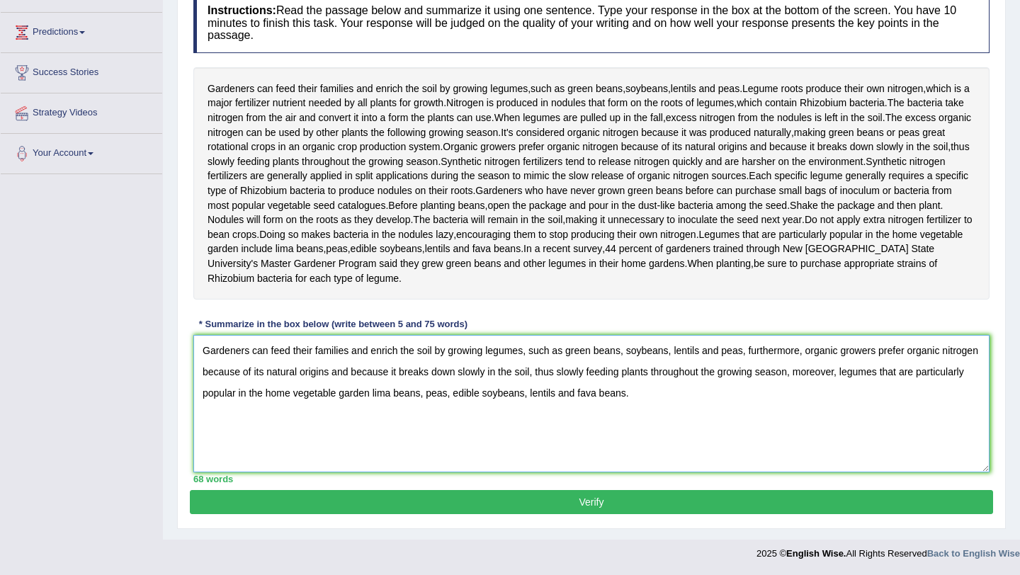
type textarea "Gardeners can feed their families and enrich the soil by growing legumes, such …"
click at [686, 503] on button "Verify" at bounding box center [591, 502] width 803 height 24
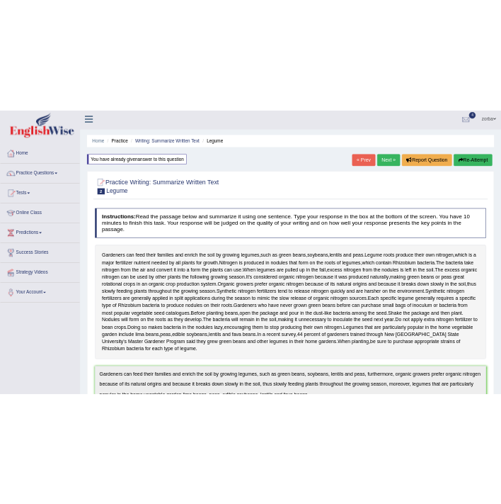
scroll to position [0, 0]
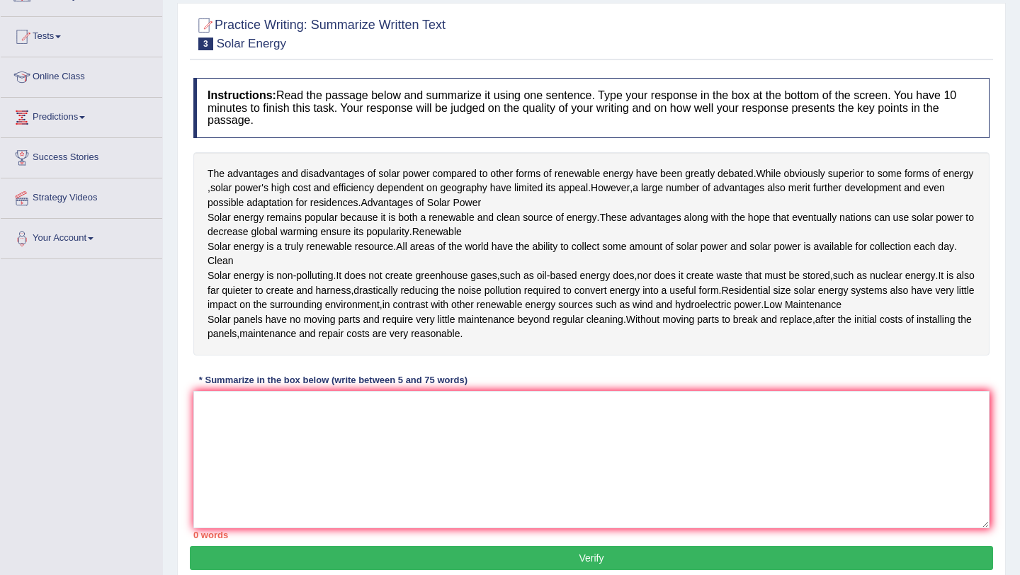
scroll to position [139, 0]
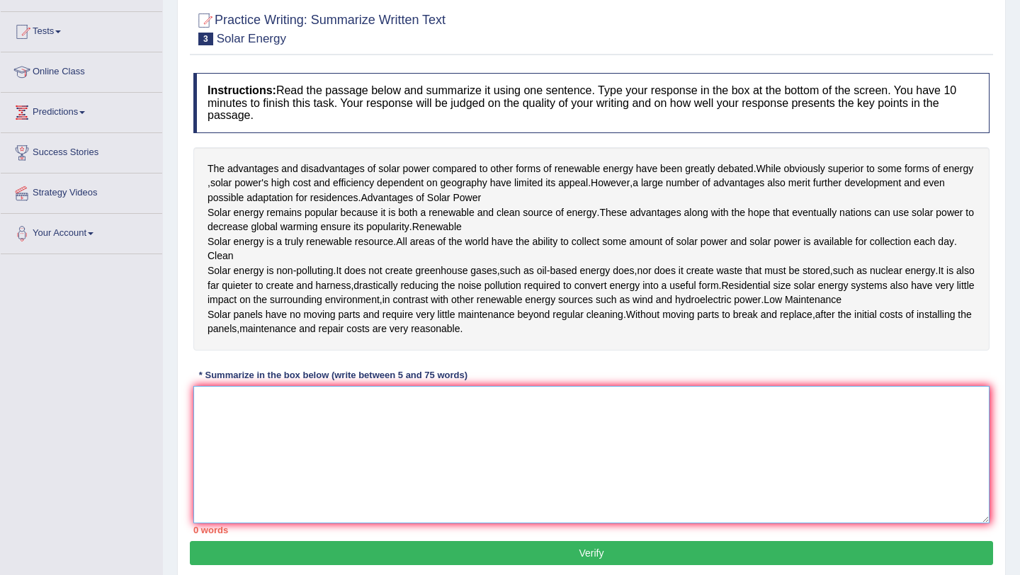
click at [501, 445] on textarea at bounding box center [591, 454] width 796 height 137
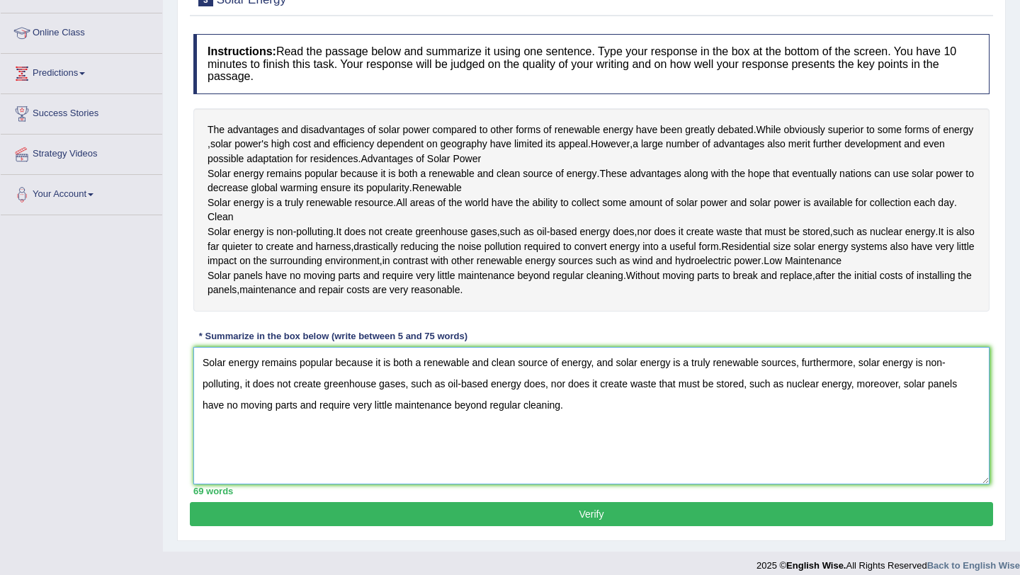
scroll to position [179, 0]
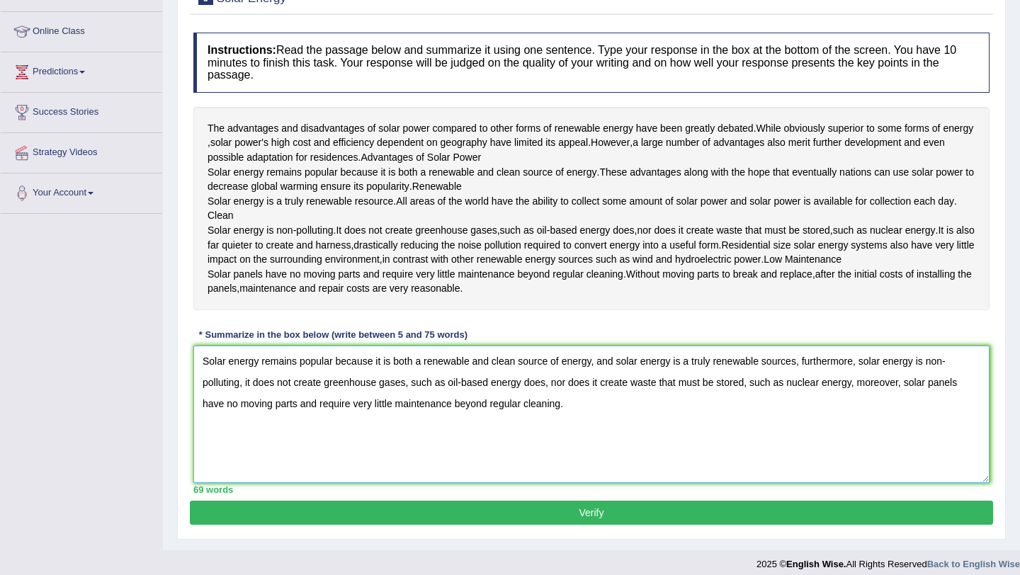
click at [501, 407] on textarea "Solar energy remains popular because it is both a renewable and clean source of…" at bounding box center [591, 414] width 796 height 137
click at [501, 460] on textarea "Solar energy remains popular because it is both a renewable and clean source of…" at bounding box center [591, 414] width 796 height 137
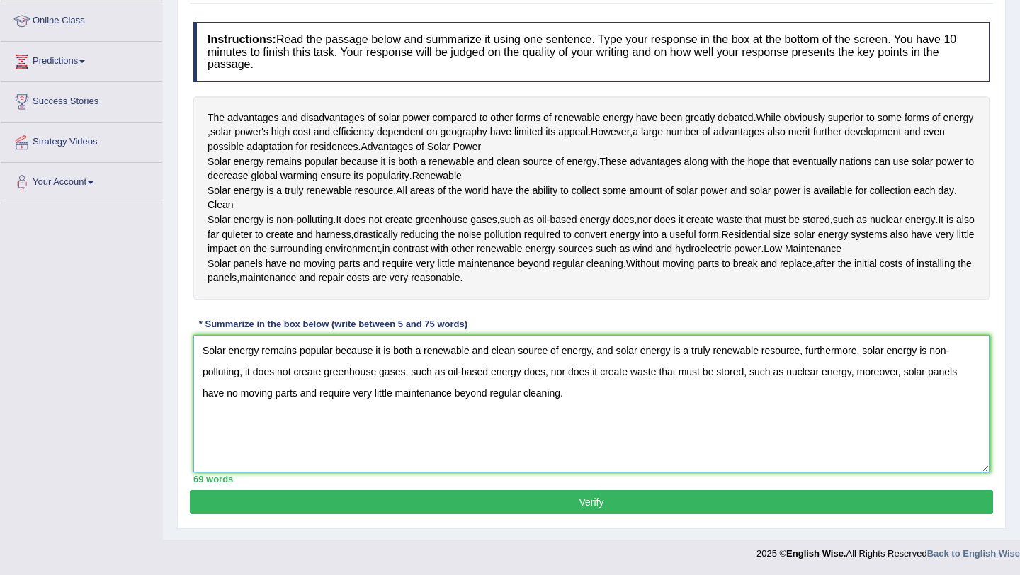
scroll to position [234, 0]
type textarea "Solar energy remains popular because it is both a renewable and clean source of…"
click at [501, 500] on button "Verify" at bounding box center [591, 502] width 803 height 24
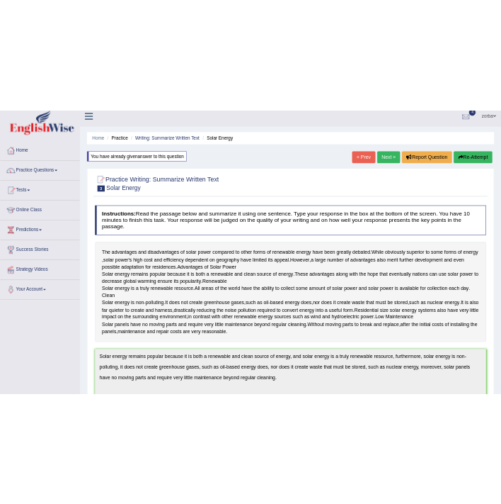
scroll to position [0, 0]
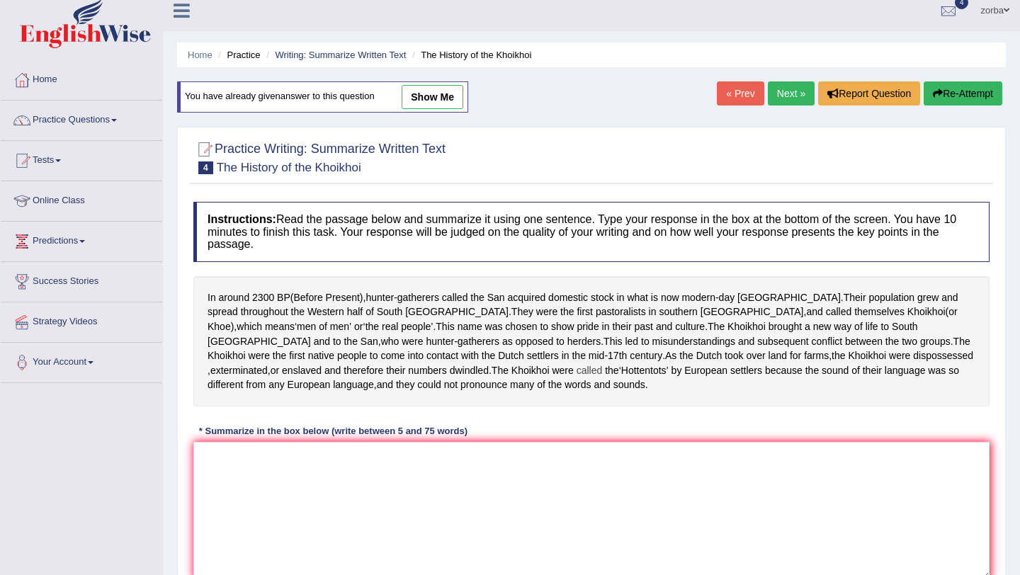
scroll to position [11, 0]
click at [501, 467] on textarea at bounding box center [591, 509] width 796 height 137
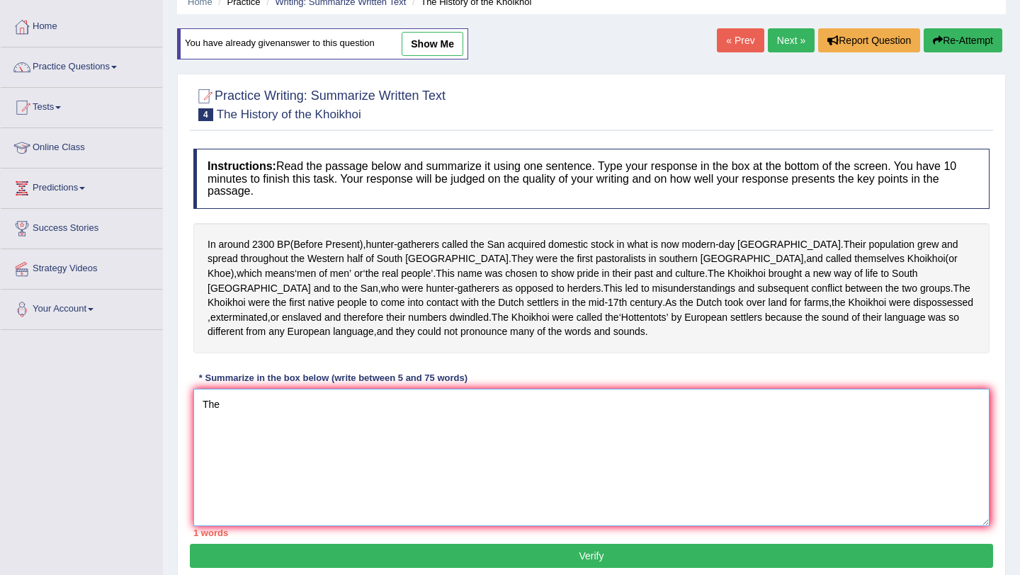
scroll to position [67, 0]
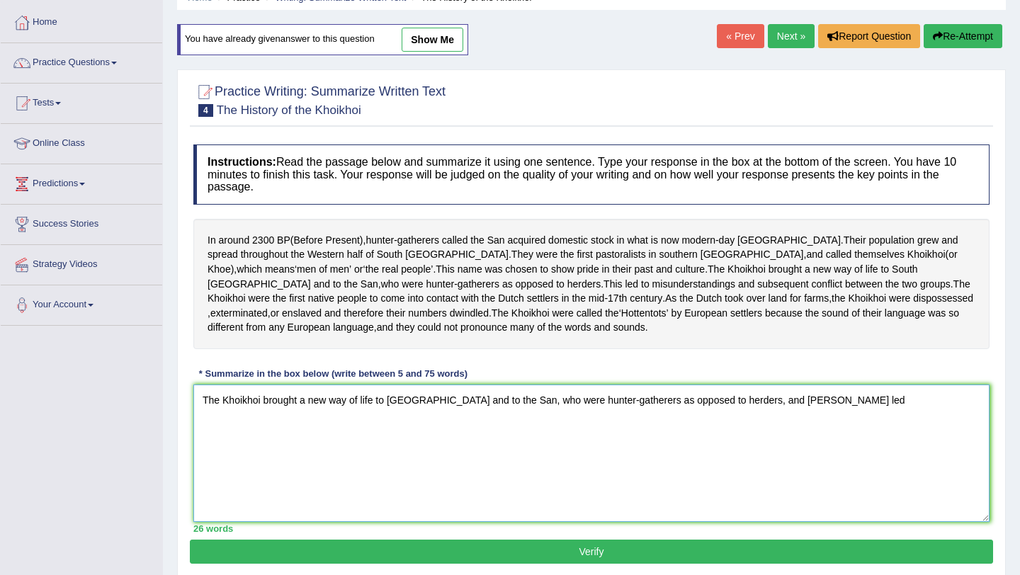
click at [501, 421] on textarea "The Khoikhoi brought a new way of life to South Africa and to the San, who were…" at bounding box center [591, 453] width 796 height 137
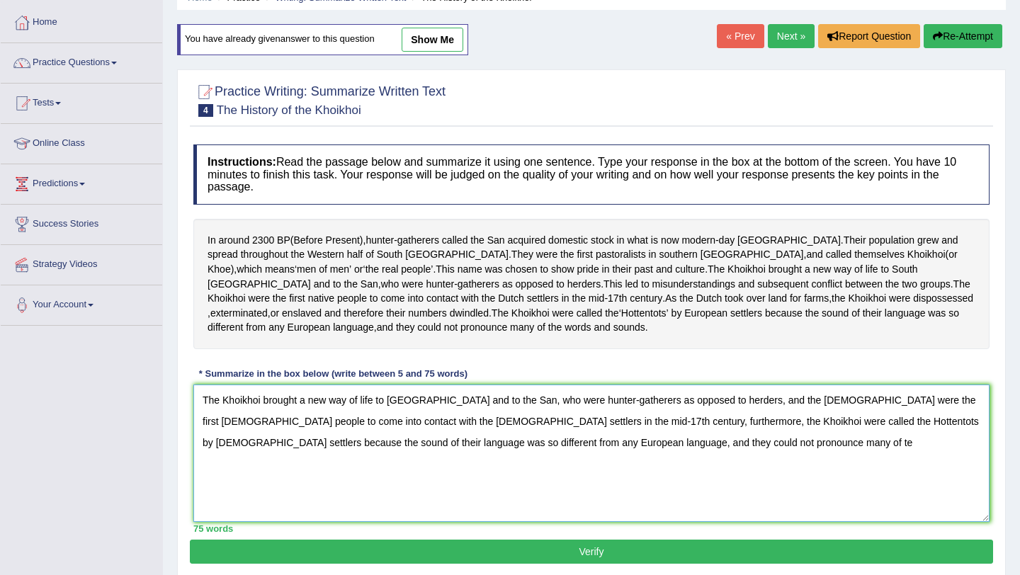
drag, startPoint x: 524, startPoint y: 436, endPoint x: 586, endPoint y: 459, distance: 66.6
click at [501, 459] on textarea "The Khoikhoi brought a new way of life to South Africa and to the San, who were…" at bounding box center [591, 453] width 796 height 137
click at [501, 416] on textarea "The Khoikhoi brought a new way of life to South Africa and to the San, who were…" at bounding box center [591, 453] width 796 height 137
click at [501, 462] on textarea "The Khoikhoi brought a new way of life to South Africa and to the San, who were…" at bounding box center [591, 453] width 796 height 137
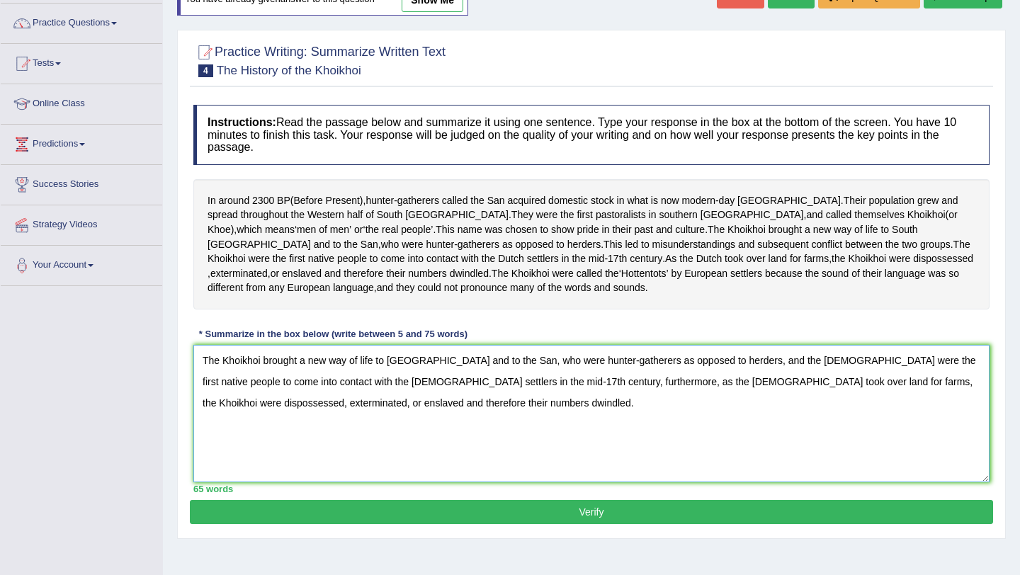
scroll to position [113, 0]
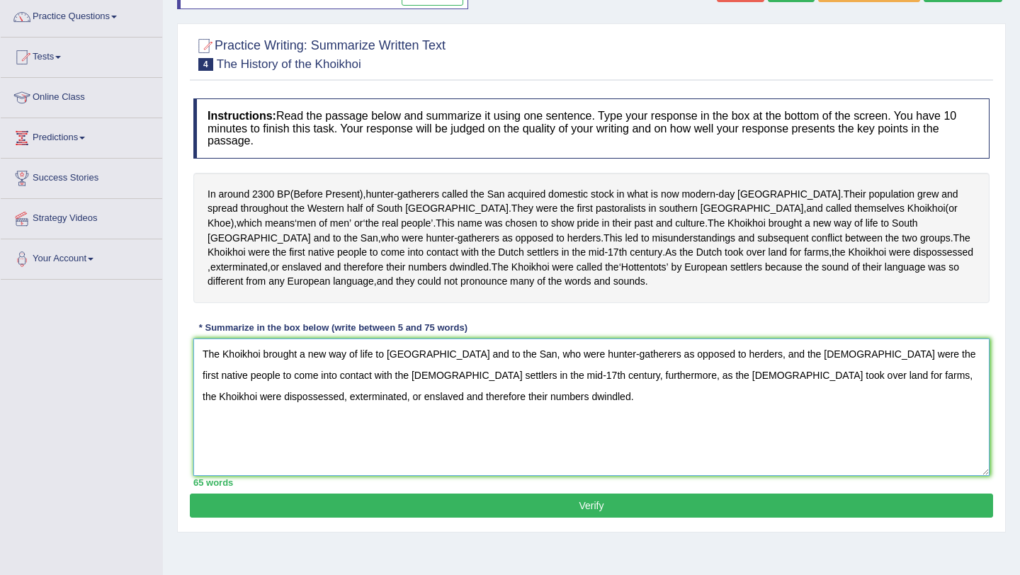
type textarea "The Khoikhoi brought a new way of life to South Africa and to the San, who were…"
click at [501, 503] on button "Verify" at bounding box center [591, 506] width 803 height 24
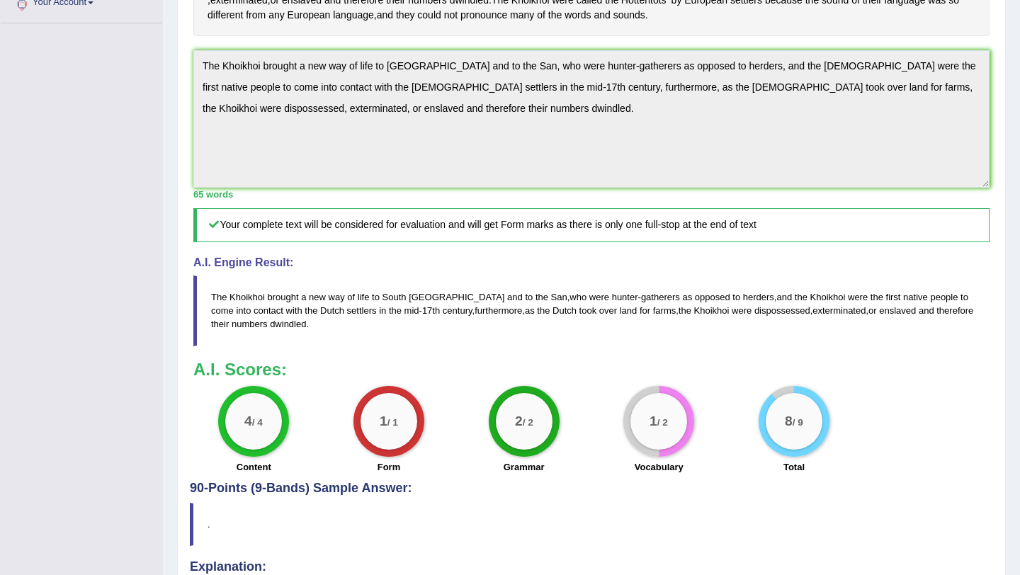
scroll to position [372, 0]
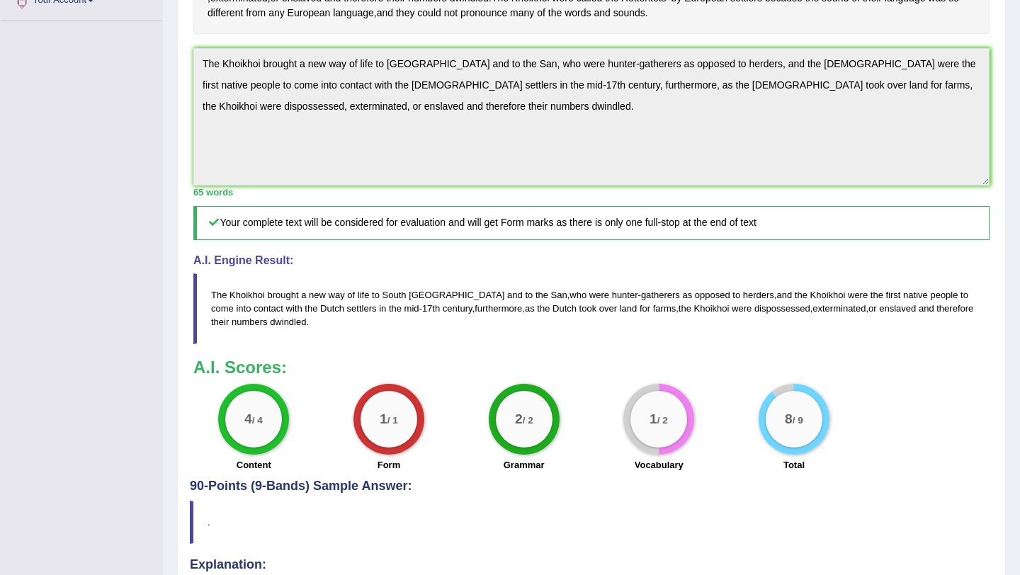
click at [501, 403] on div "1 / 2" at bounding box center [658, 419] width 71 height 71
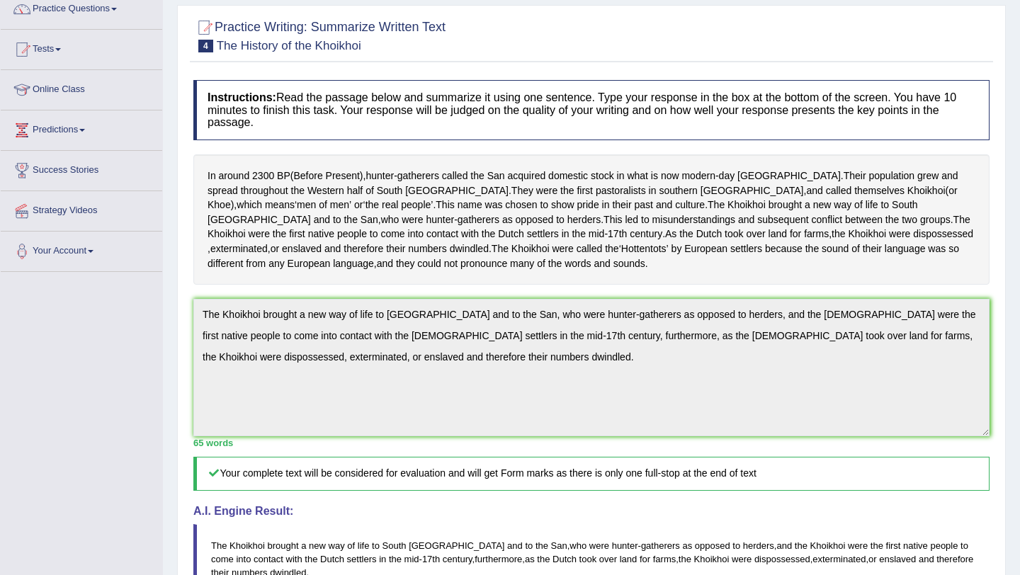
scroll to position [120, 0]
